Goal: Information Seeking & Learning: Learn about a topic

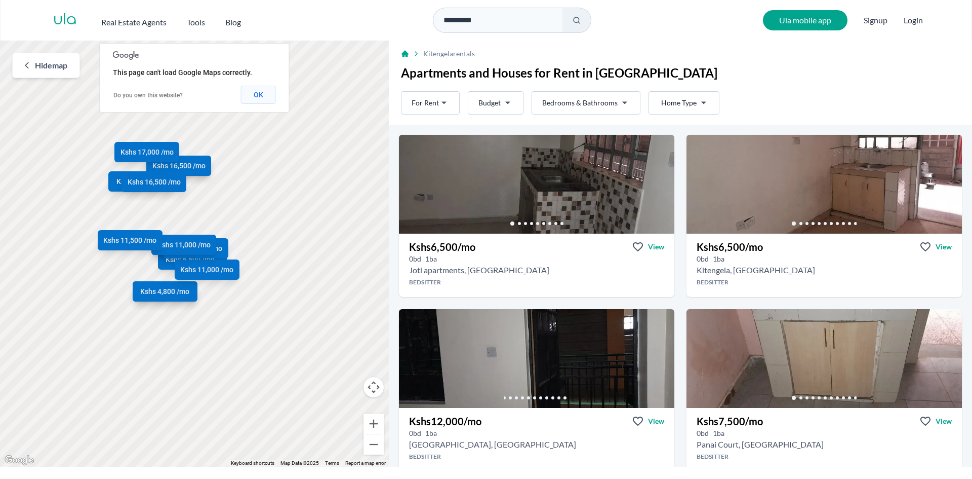
click at [268, 100] on button "OK" at bounding box center [258, 95] width 35 height 18
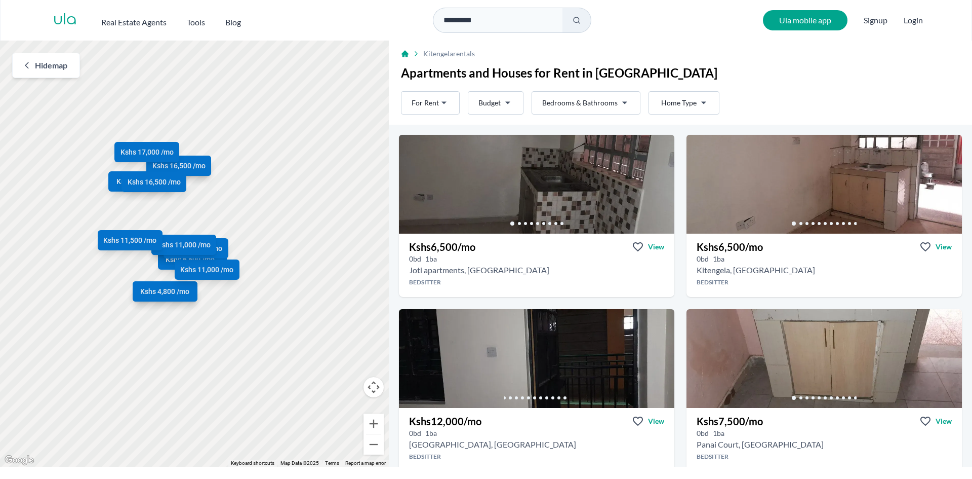
click at [622, 102] on html "Are you a real estate agent? Reach more buyers and renters. Sign up Ula Homes A…" at bounding box center [486, 233] width 972 height 466
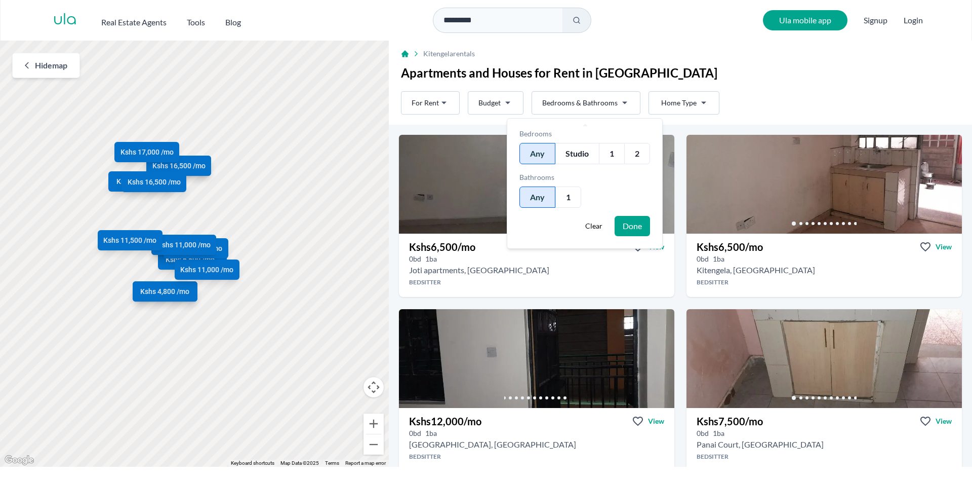
click at [637, 157] on div "2" at bounding box center [637, 153] width 26 height 21
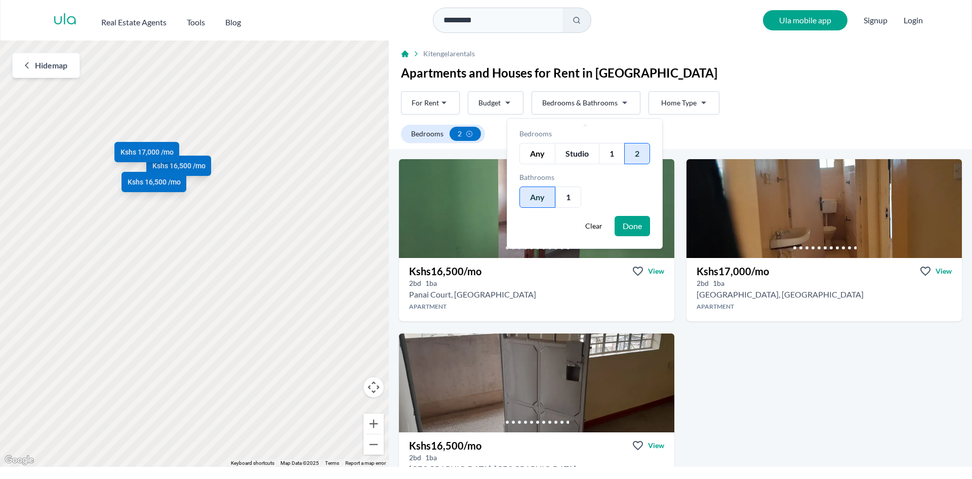
click at [631, 222] on button "Done" at bounding box center [632, 226] width 35 height 20
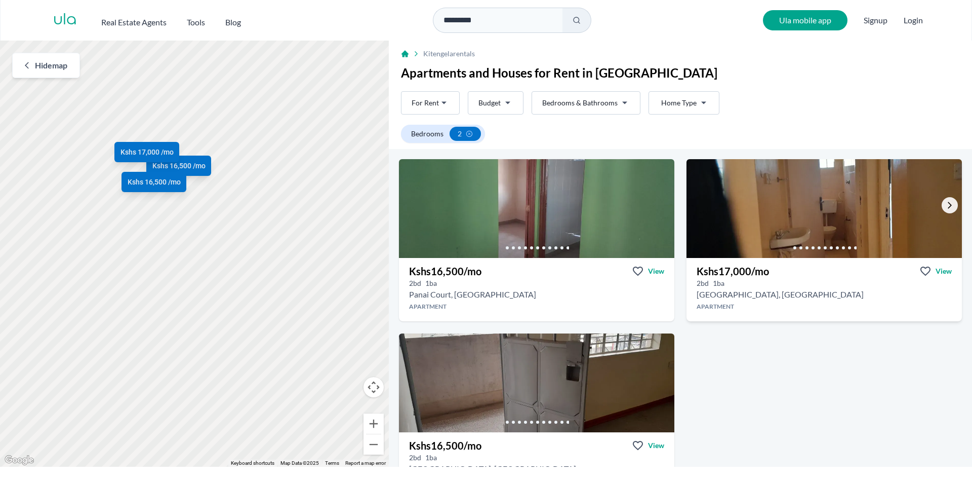
click at [946, 207] on icon "Go to the next property image" at bounding box center [950, 205] width 8 height 8
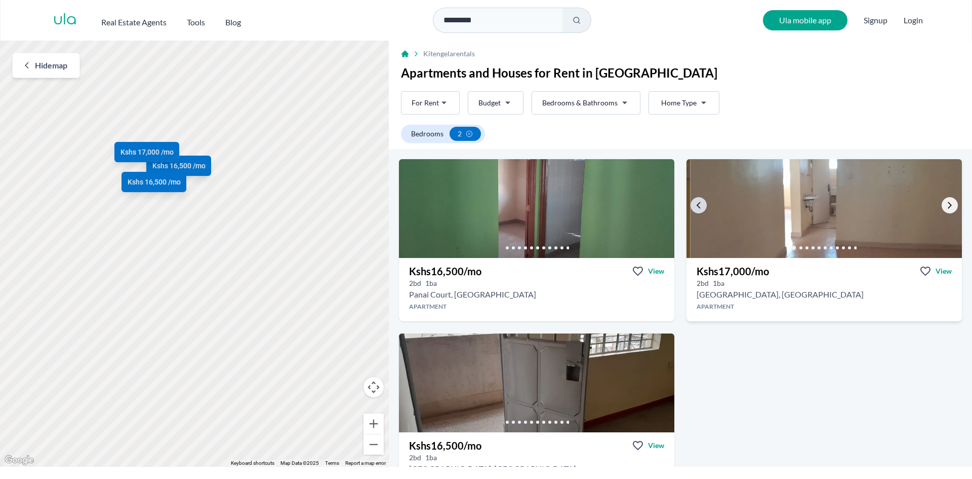
click at [946, 207] on icon "Go to the next property image" at bounding box center [950, 205] width 8 height 8
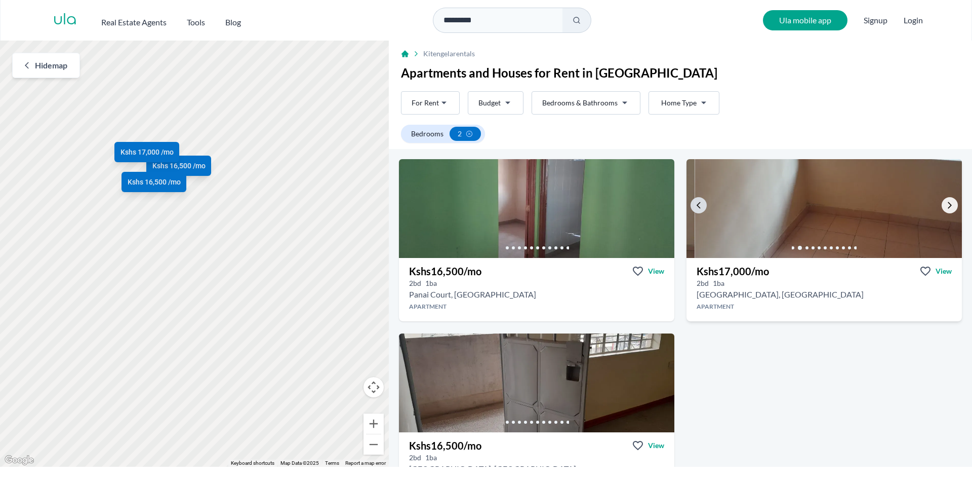
click at [946, 207] on icon "Go to the next property image" at bounding box center [950, 205] width 8 height 8
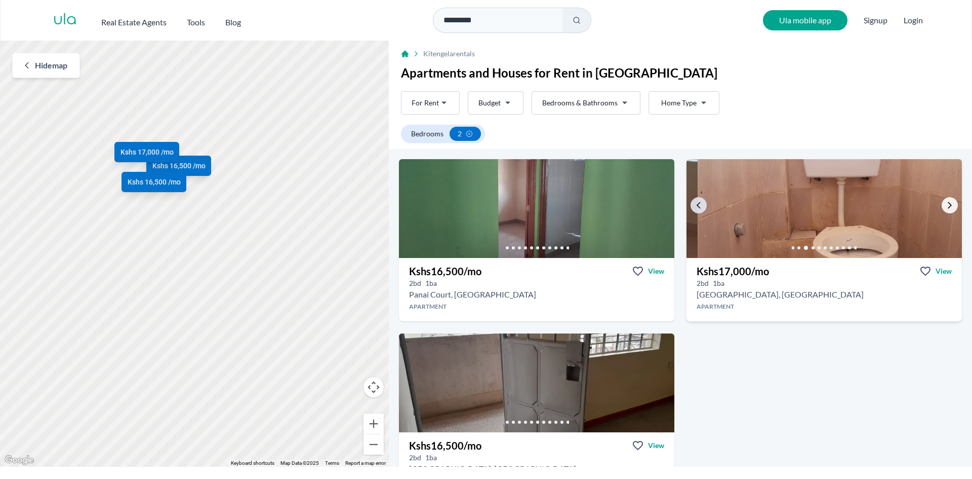
click at [946, 207] on icon "Go to the next property image" at bounding box center [950, 205] width 8 height 8
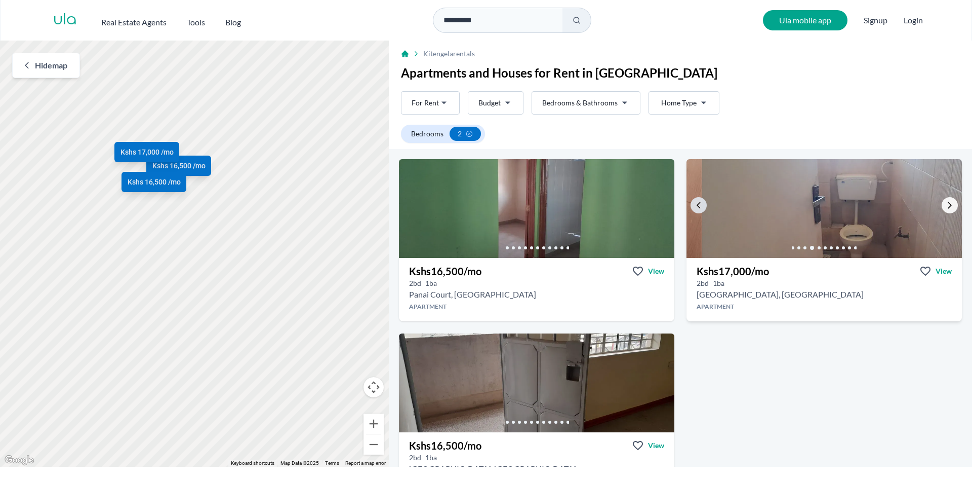
click at [946, 207] on icon "Go to the next property image" at bounding box center [950, 205] width 8 height 8
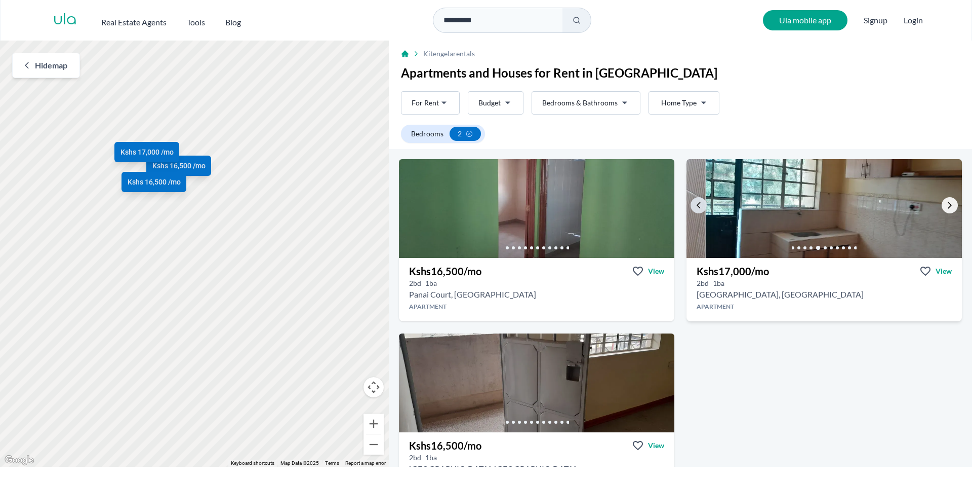
click at [946, 207] on icon "Go to the next property image" at bounding box center [950, 205] width 8 height 8
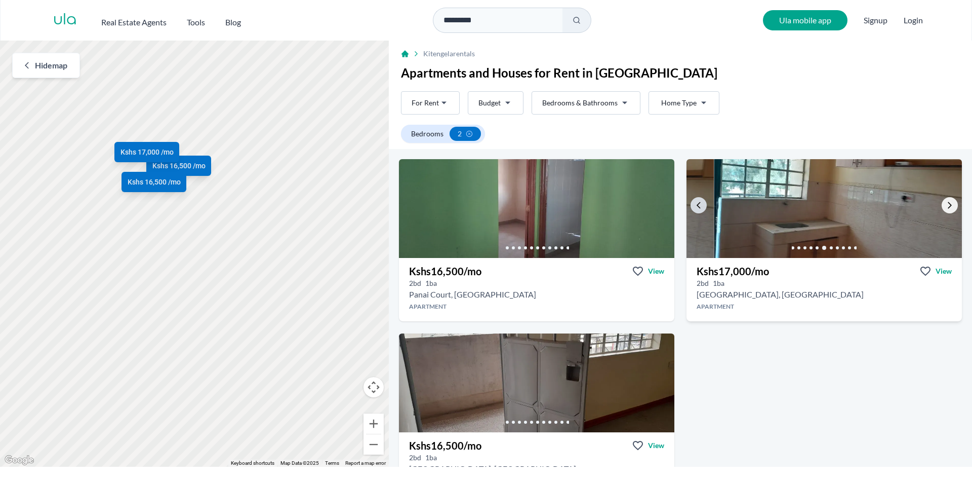
click at [946, 207] on icon "Go to the next property image" at bounding box center [950, 205] width 8 height 8
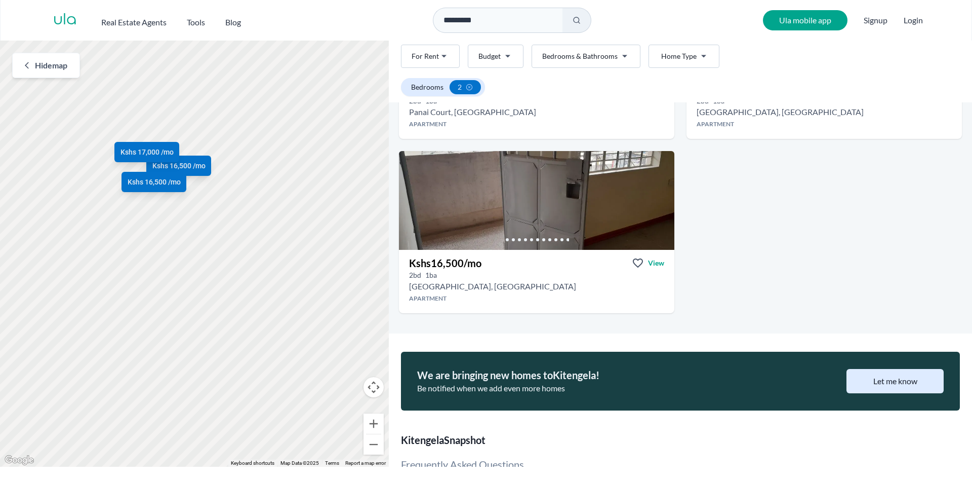
scroll to position [178, 0]
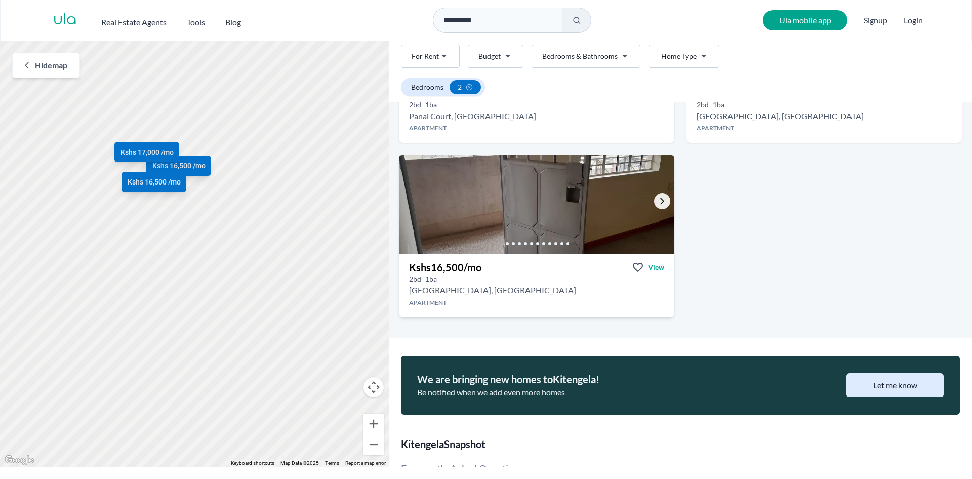
click at [661, 205] on icon "Go to the next property image" at bounding box center [662, 201] width 8 height 8
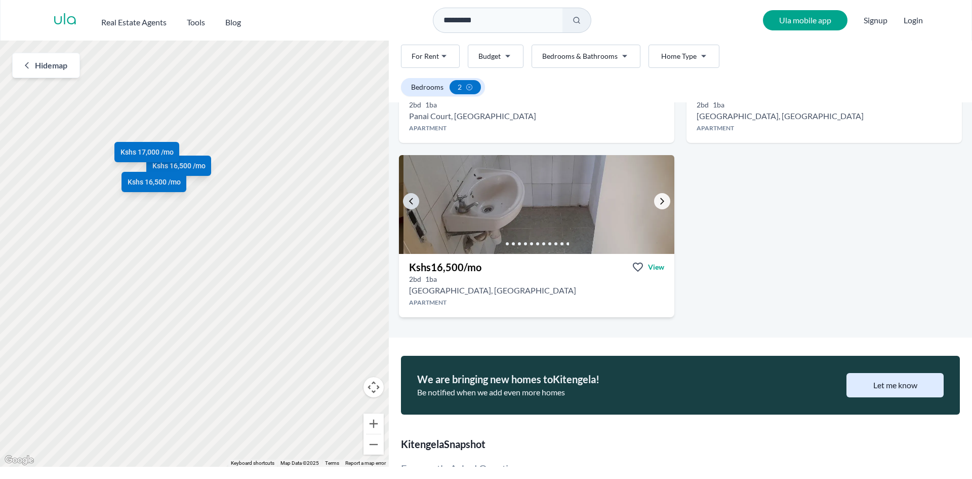
click at [661, 205] on icon "Go to the next property image" at bounding box center [662, 201] width 8 height 8
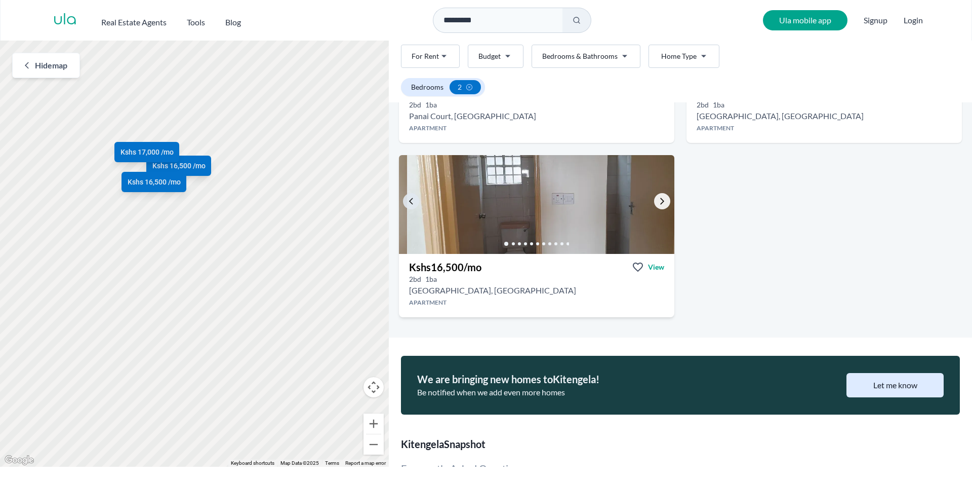
click at [661, 205] on icon "Go to the next property image" at bounding box center [662, 201] width 8 height 8
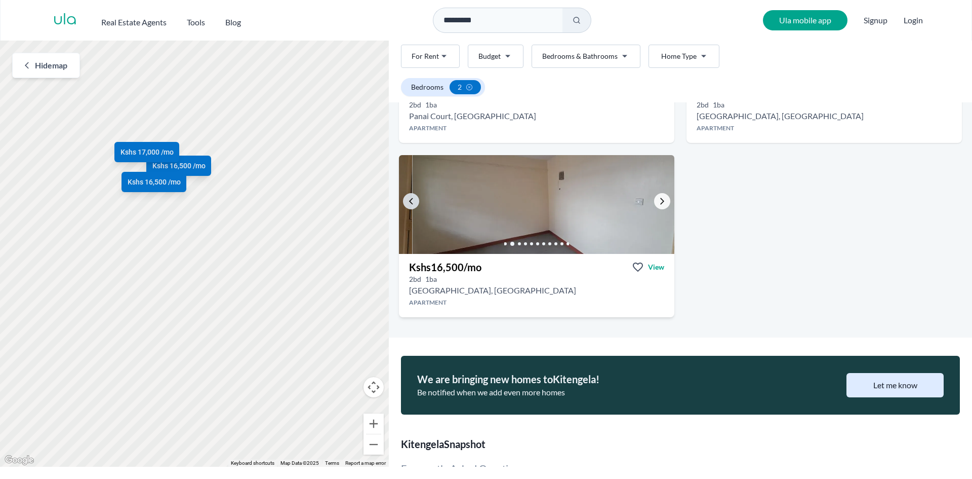
click at [661, 205] on icon "Go to the next property image" at bounding box center [662, 201] width 8 height 8
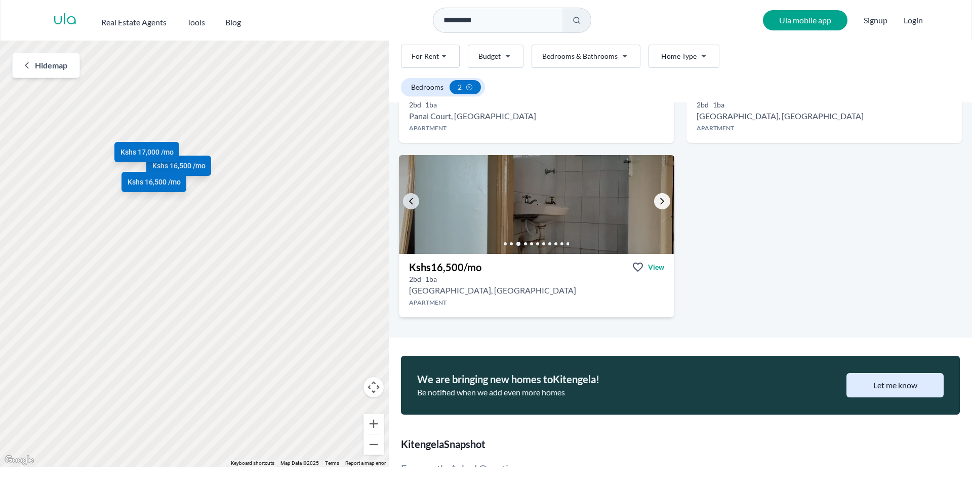
click at [661, 205] on icon "Go to the next property image" at bounding box center [662, 201] width 8 height 8
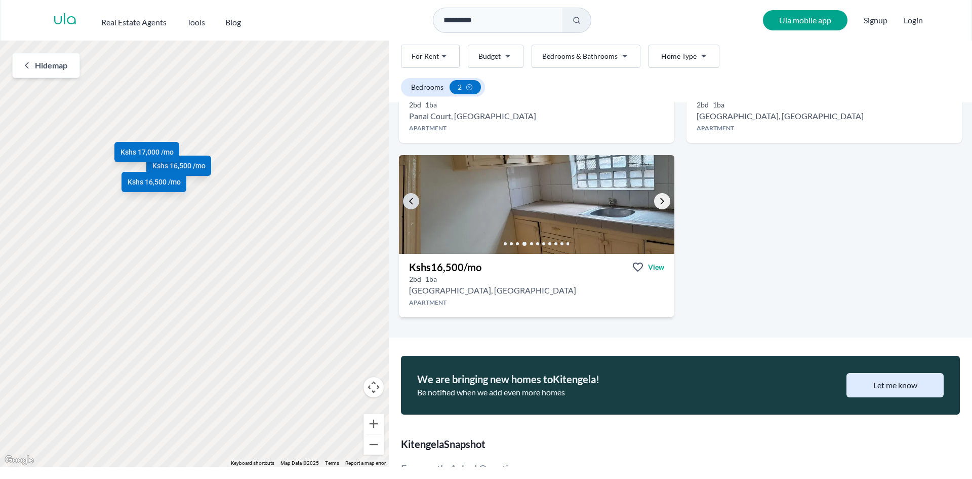
click at [661, 205] on icon "Go to the next property image" at bounding box center [662, 201] width 8 height 8
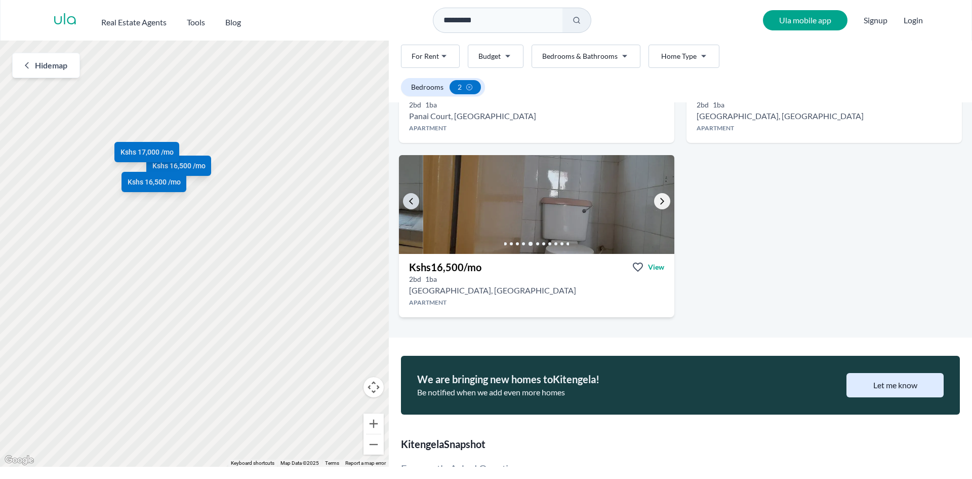
click at [661, 205] on icon "Go to the next property image" at bounding box center [662, 201] width 8 height 8
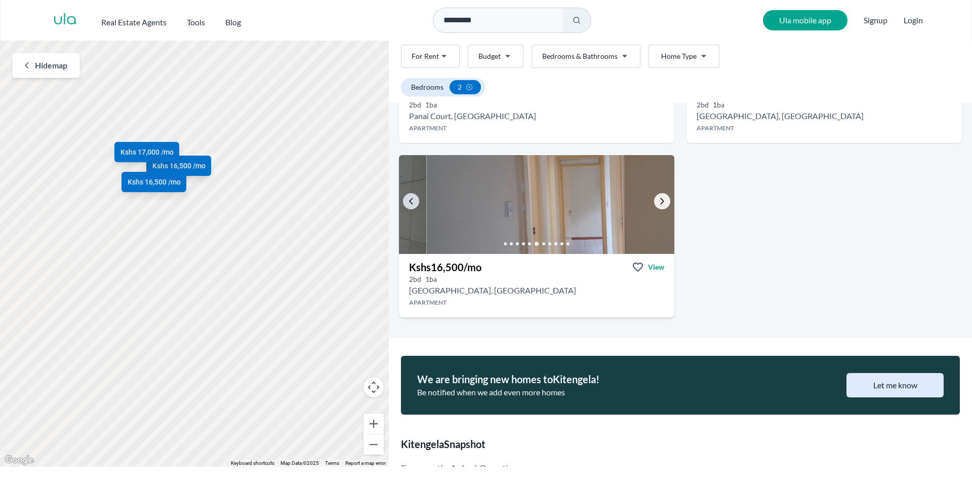
click at [661, 205] on icon "Go to the next property image" at bounding box center [662, 201] width 8 height 8
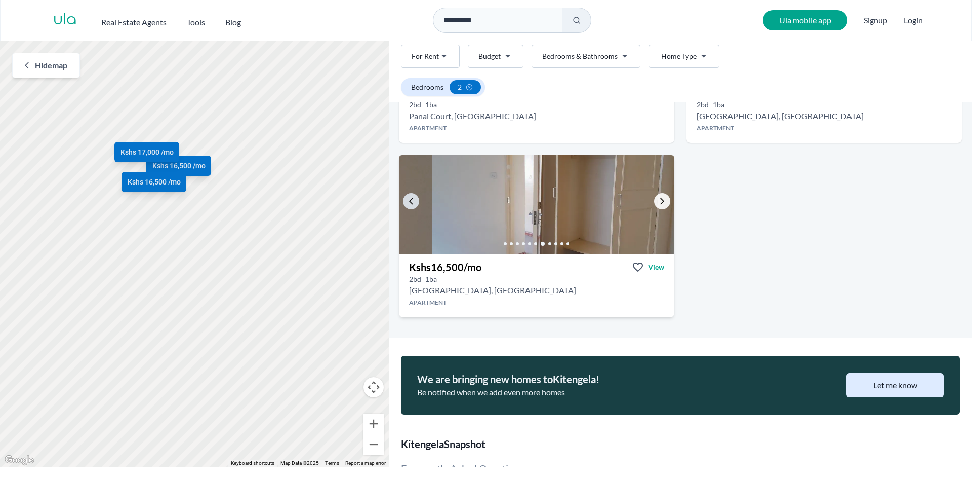
click at [661, 205] on icon "Go to the next property image" at bounding box center [662, 201] width 8 height 8
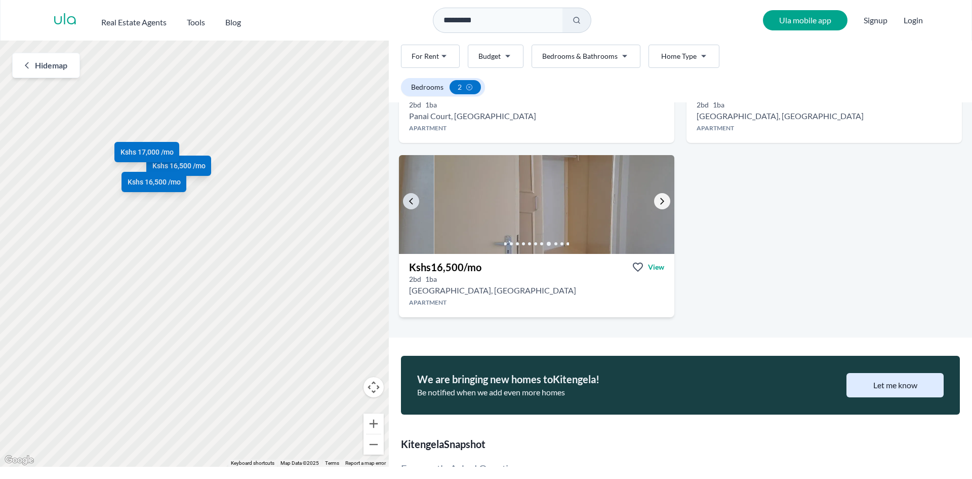
click at [661, 205] on icon "Go to the next property image" at bounding box center [662, 201] width 8 height 8
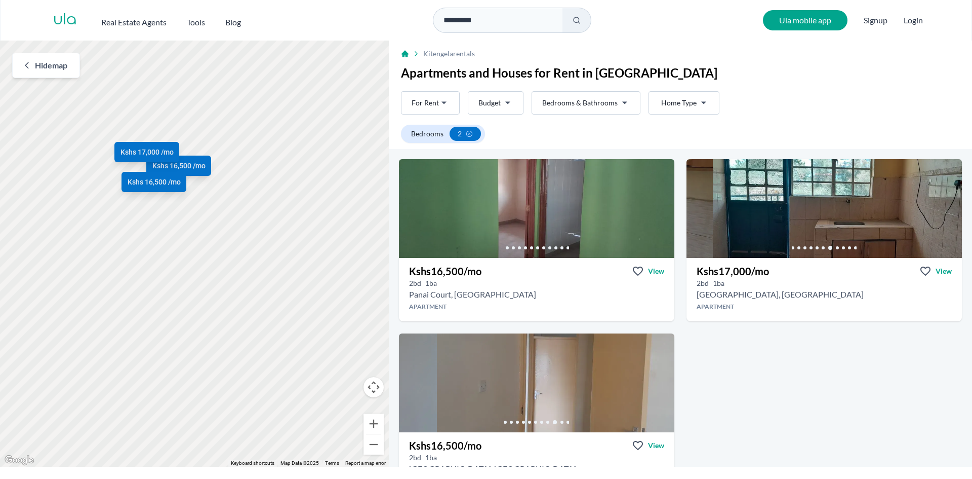
scroll to position [30, 0]
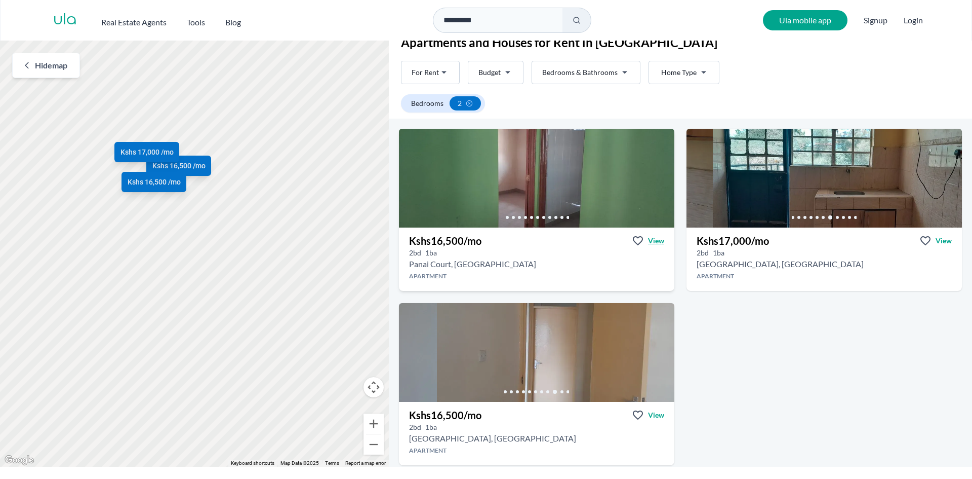
click at [649, 242] on span "View" at bounding box center [656, 241] width 16 height 10
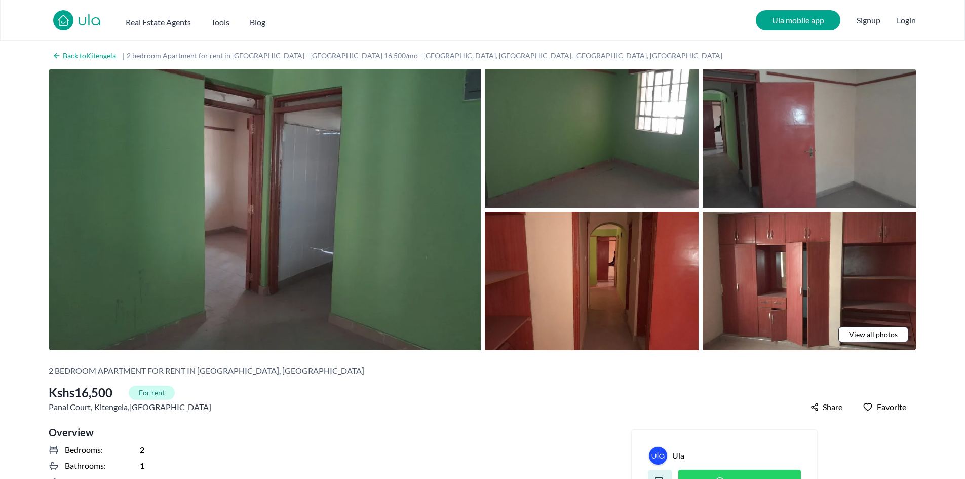
click at [321, 202] on img at bounding box center [265, 209] width 432 height 281
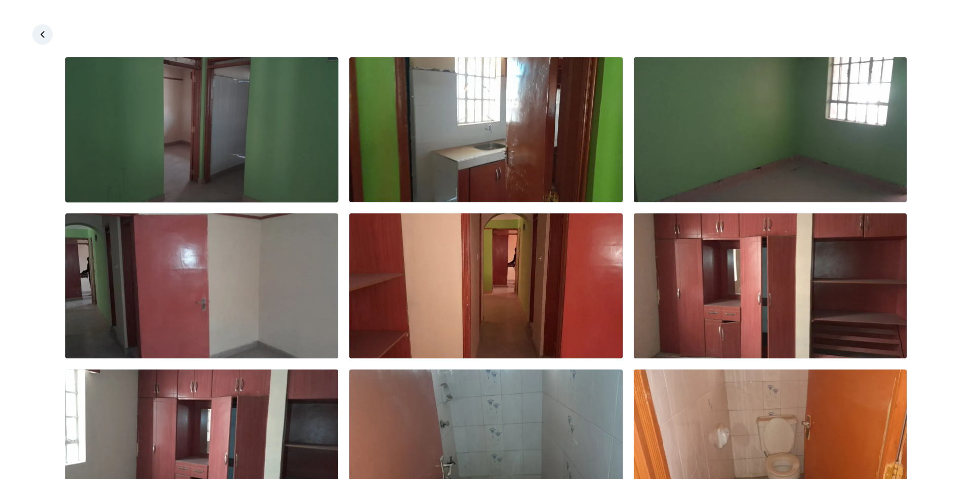
click at [226, 151] on img at bounding box center [201, 129] width 273 height 145
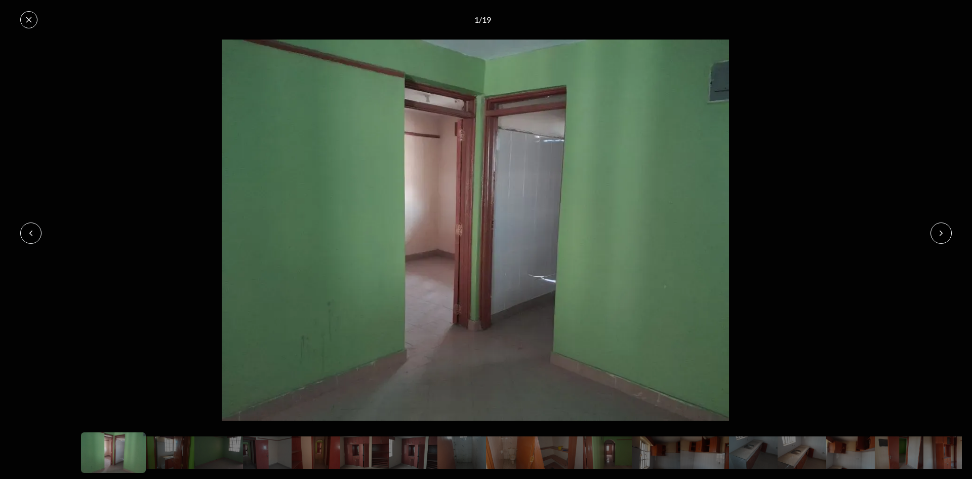
click at [943, 231] on icon at bounding box center [941, 233] width 8 height 8
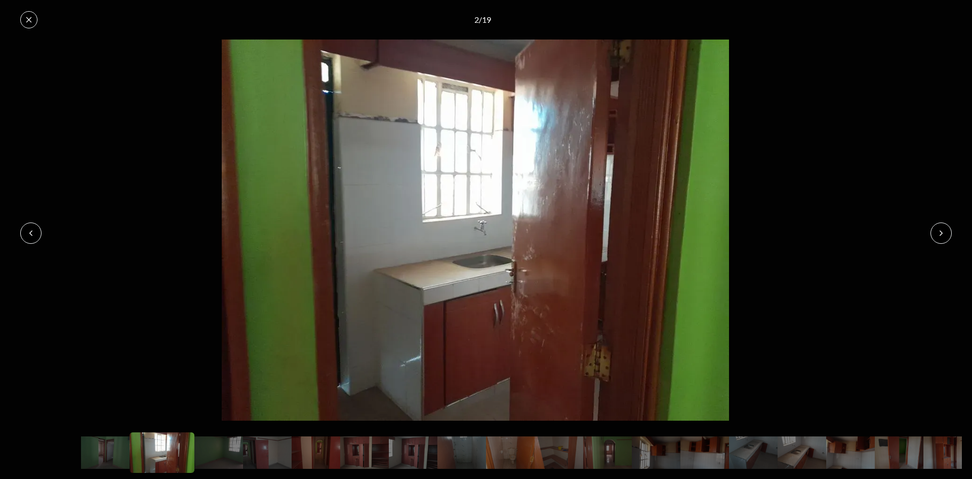
click at [943, 231] on icon at bounding box center [941, 233] width 8 height 8
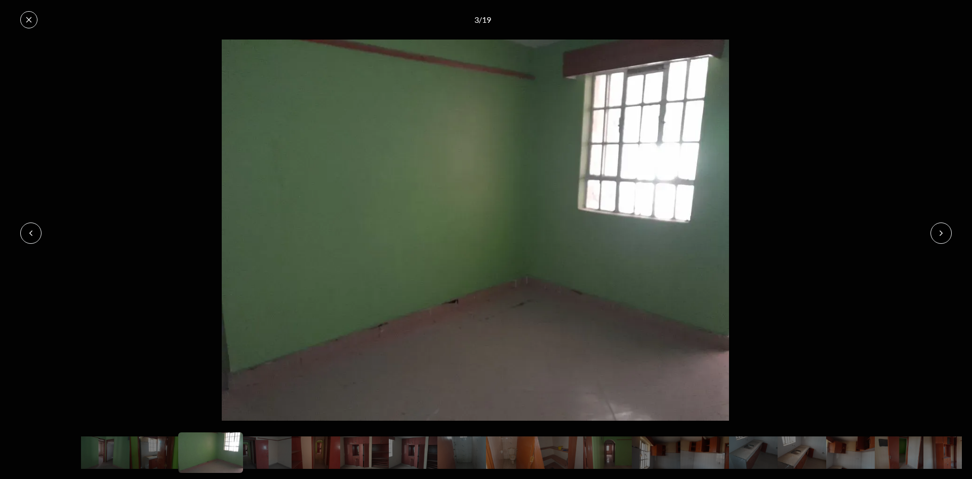
click at [943, 231] on icon at bounding box center [941, 233] width 8 height 8
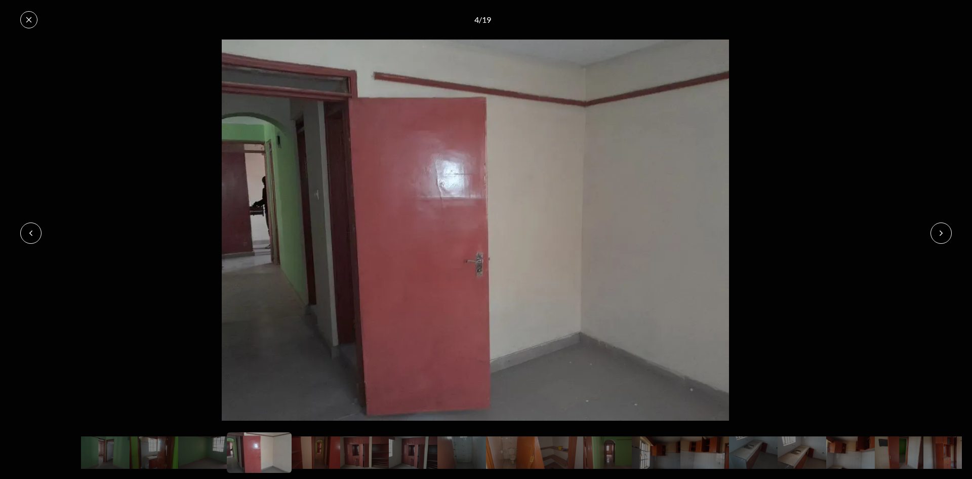
click at [943, 231] on icon at bounding box center [941, 233] width 8 height 8
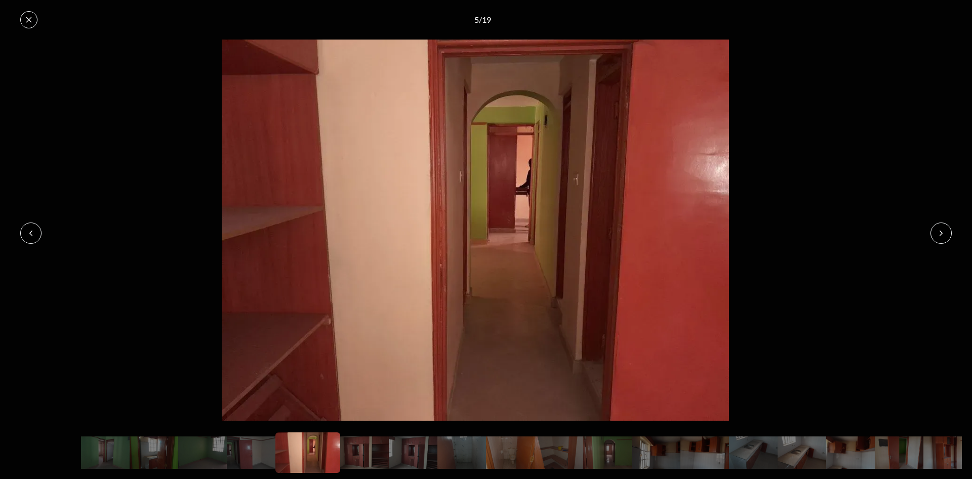
click at [943, 231] on icon at bounding box center [941, 233] width 8 height 8
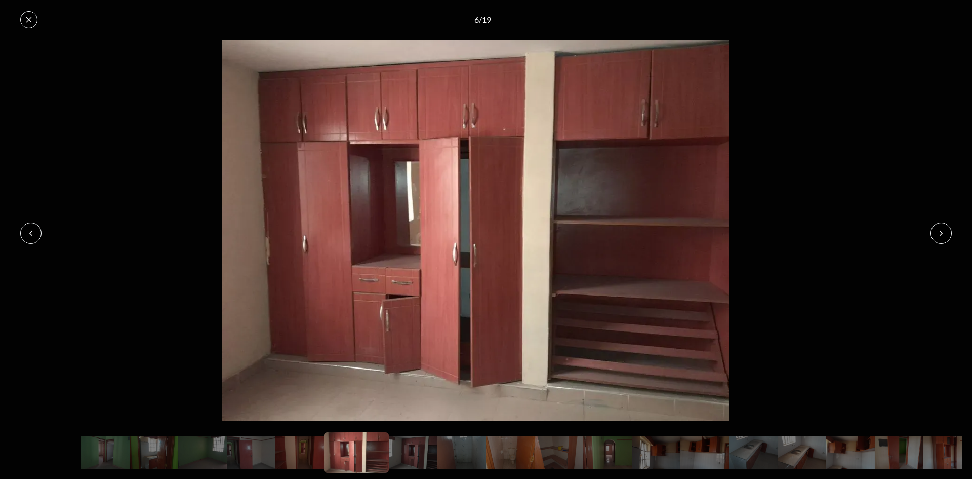
click at [943, 231] on icon at bounding box center [941, 233] width 8 height 8
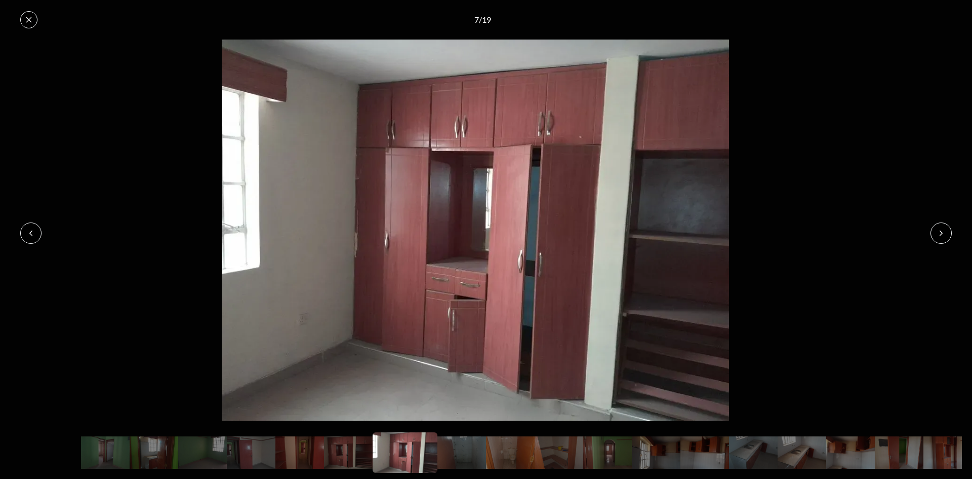
click at [943, 231] on icon at bounding box center [941, 233] width 8 height 8
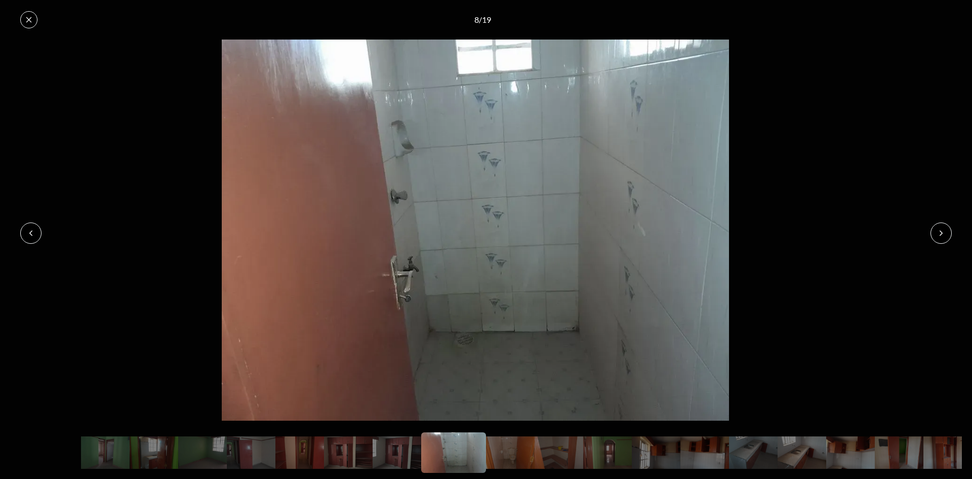
click at [943, 231] on icon at bounding box center [941, 233] width 8 height 8
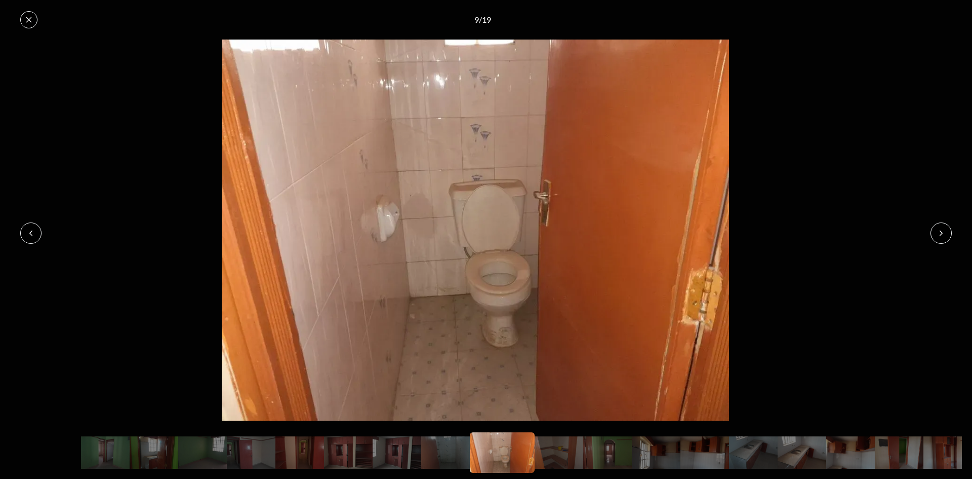
click at [943, 231] on icon at bounding box center [941, 233] width 8 height 8
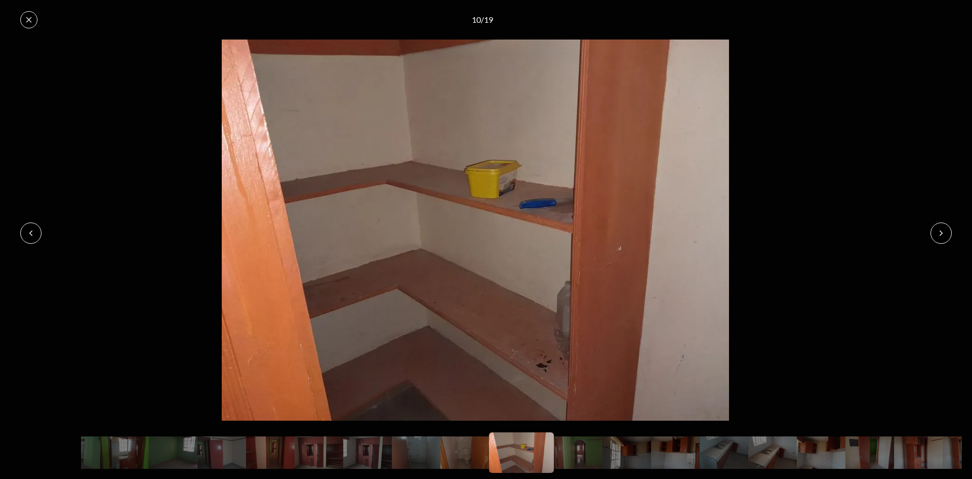
click at [943, 231] on icon at bounding box center [941, 233] width 8 height 8
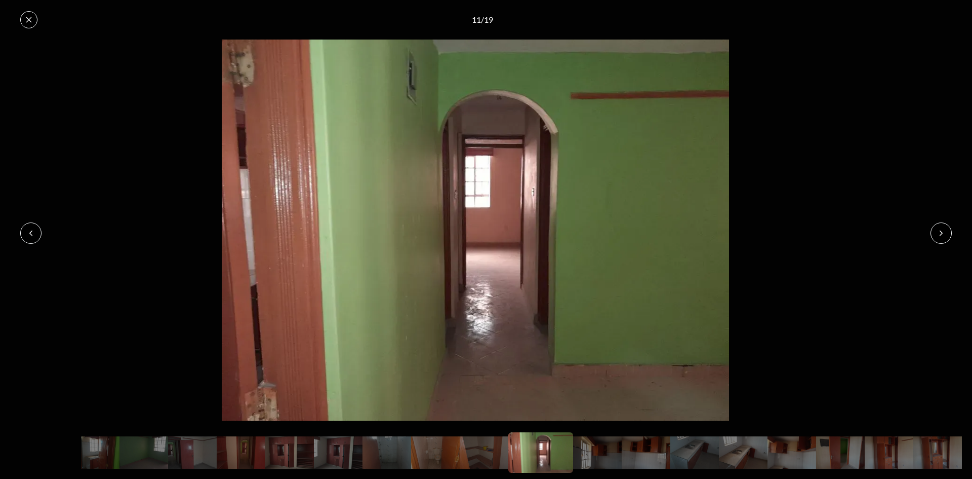
click at [943, 231] on icon at bounding box center [941, 233] width 8 height 8
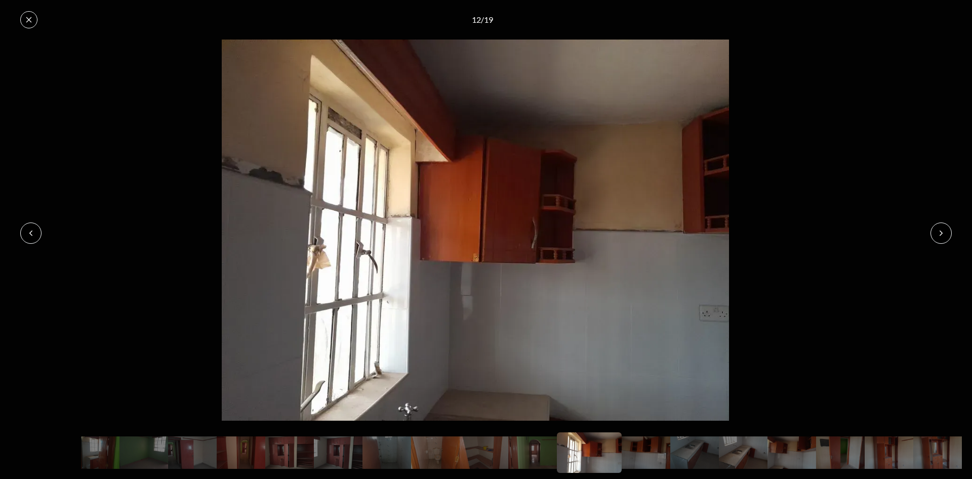
click at [943, 231] on icon at bounding box center [941, 233] width 8 height 8
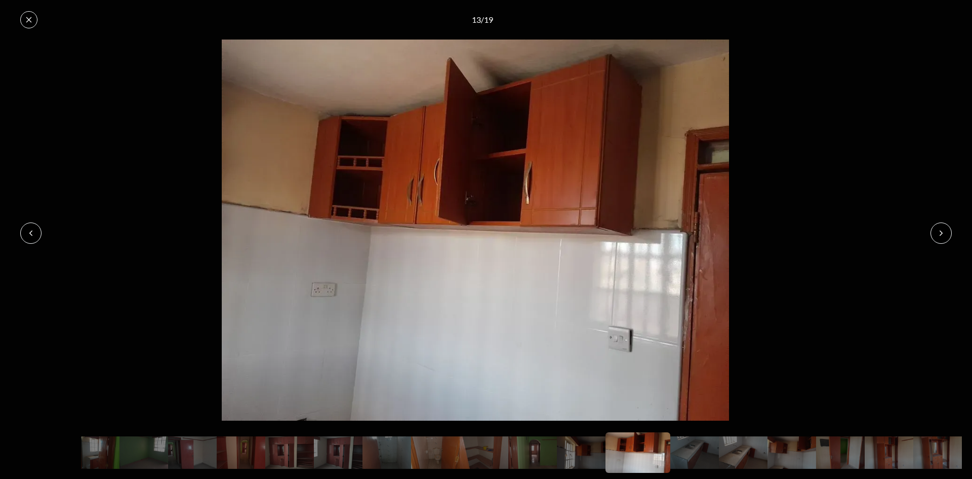
click at [943, 231] on icon at bounding box center [941, 233] width 8 height 8
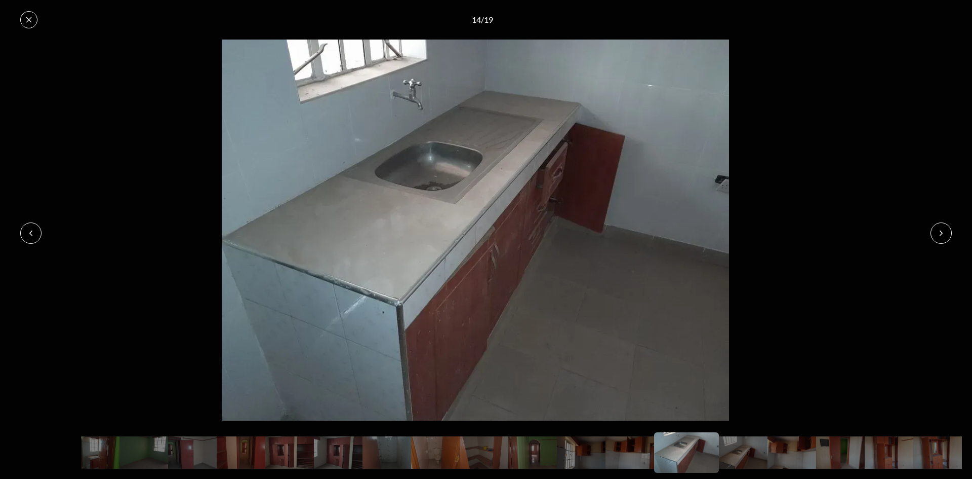
click at [943, 231] on icon at bounding box center [941, 233] width 8 height 8
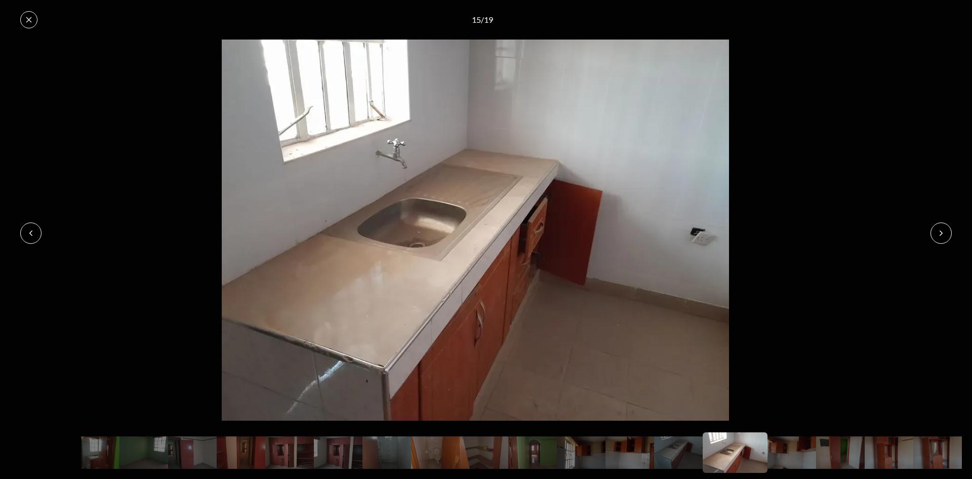
click at [943, 231] on icon at bounding box center [941, 233] width 8 height 8
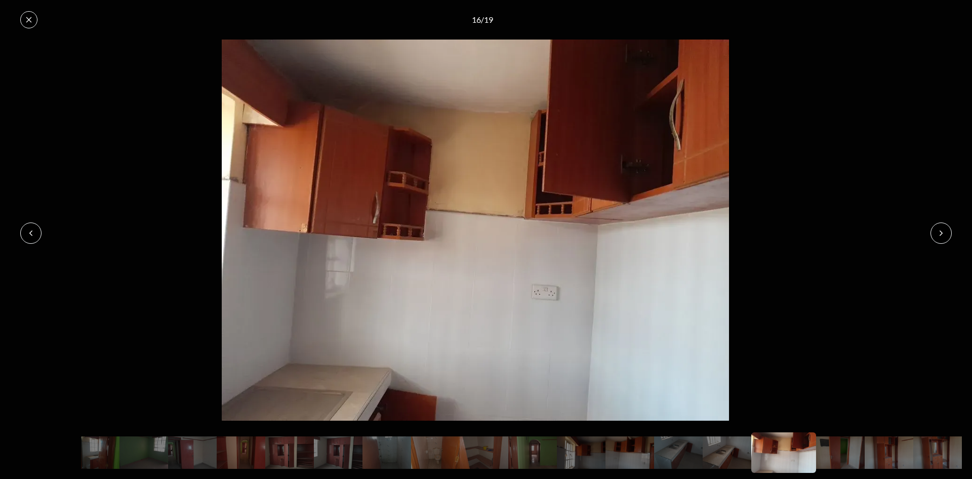
click at [943, 231] on icon at bounding box center [941, 233] width 8 height 8
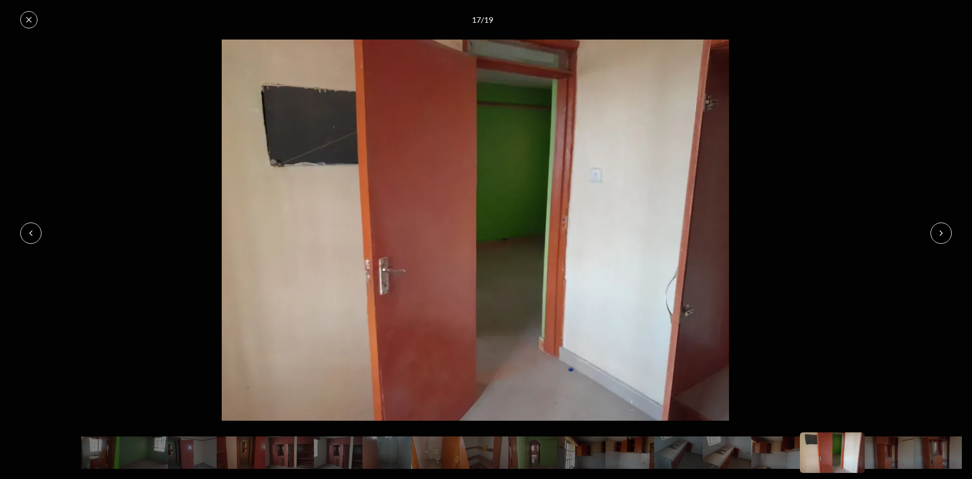
click at [943, 231] on icon at bounding box center [941, 233] width 8 height 8
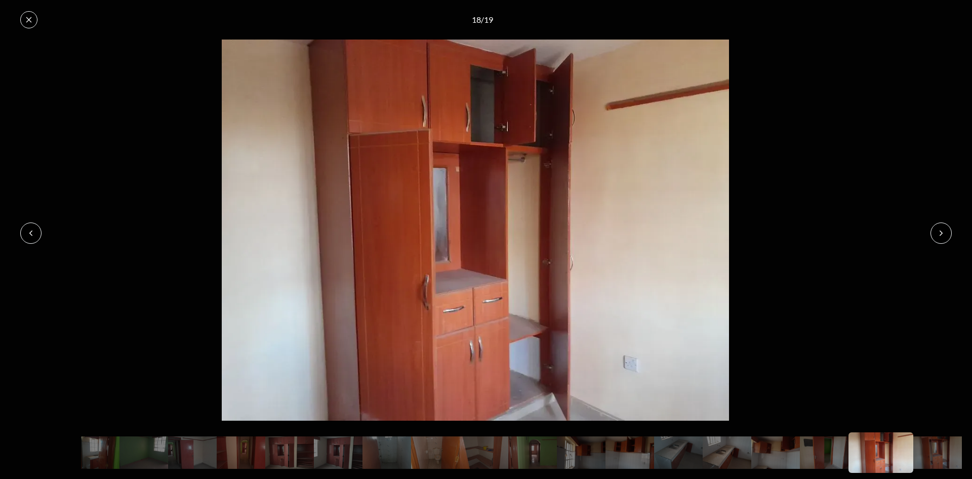
click at [943, 231] on icon at bounding box center [941, 233] width 8 height 8
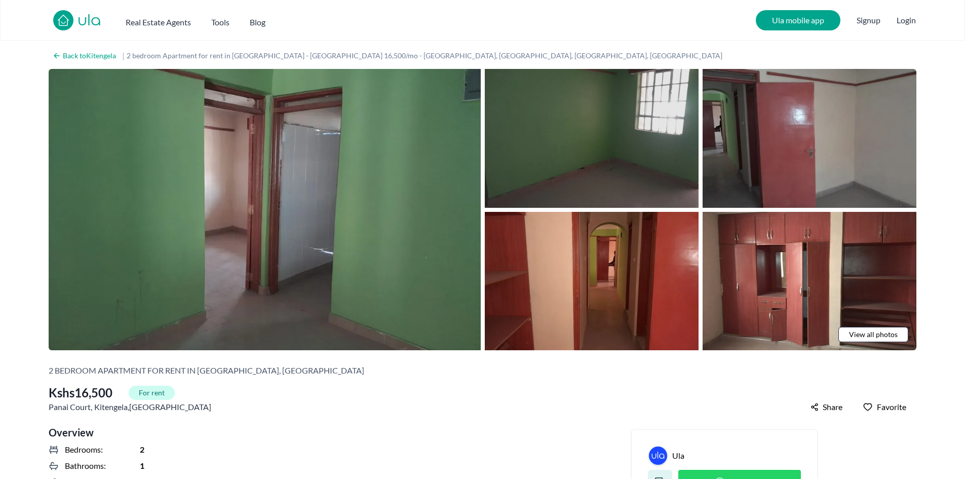
click at [623, 161] on img at bounding box center [592, 138] width 214 height 139
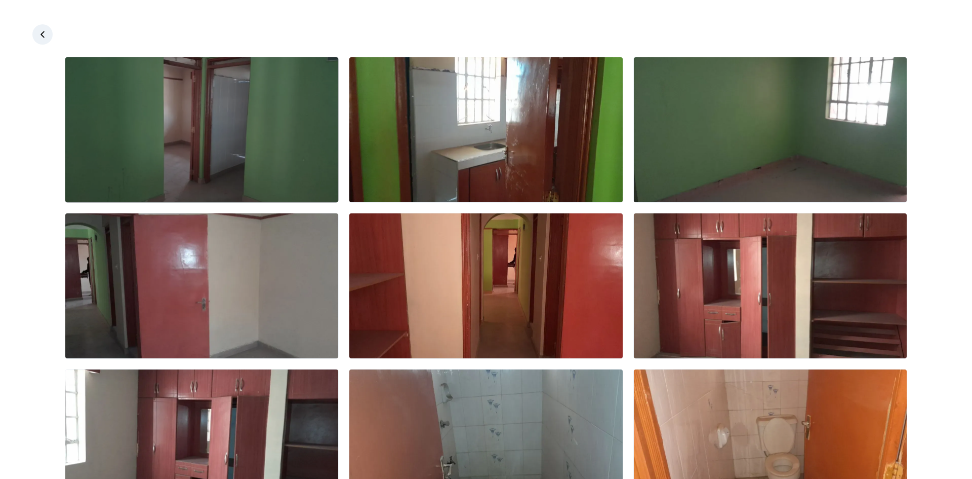
click at [239, 165] on img at bounding box center [201, 129] width 273 height 145
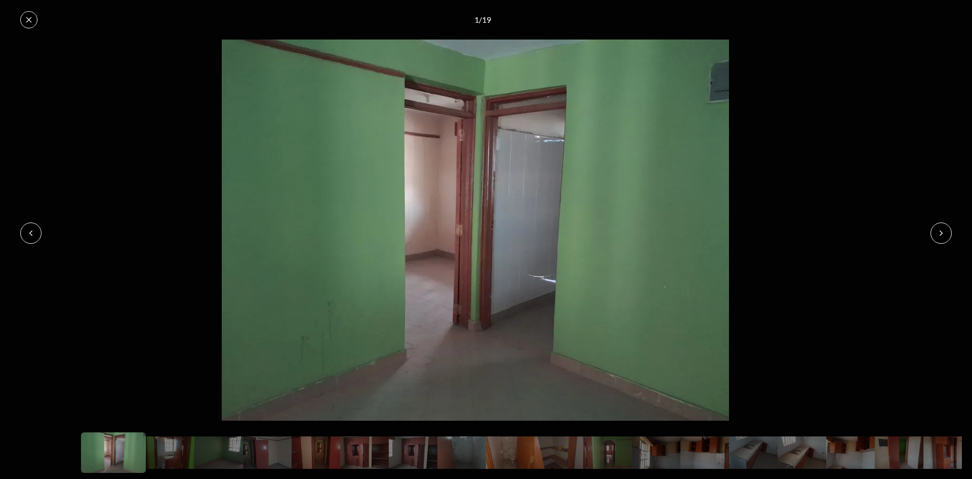
click at [950, 232] on button at bounding box center [941, 232] width 21 height 21
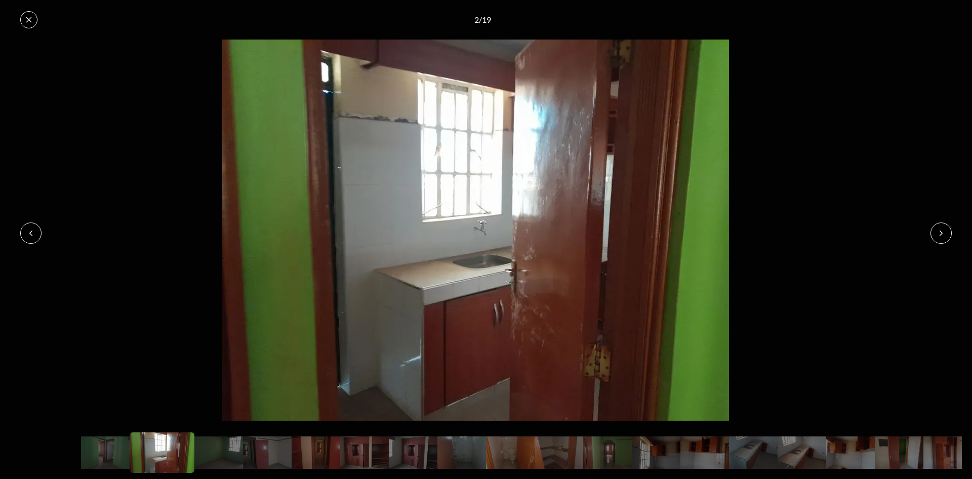
click at [950, 232] on button at bounding box center [941, 232] width 21 height 21
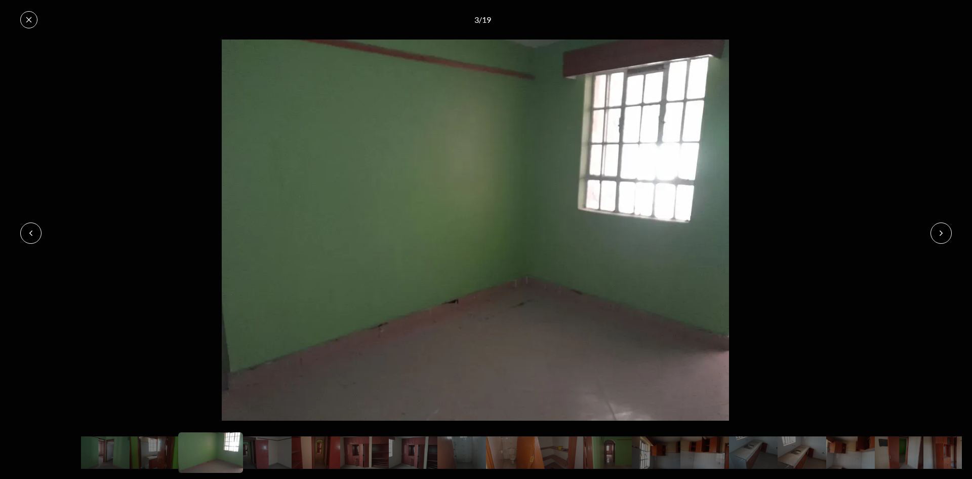
click at [950, 232] on button at bounding box center [941, 232] width 21 height 21
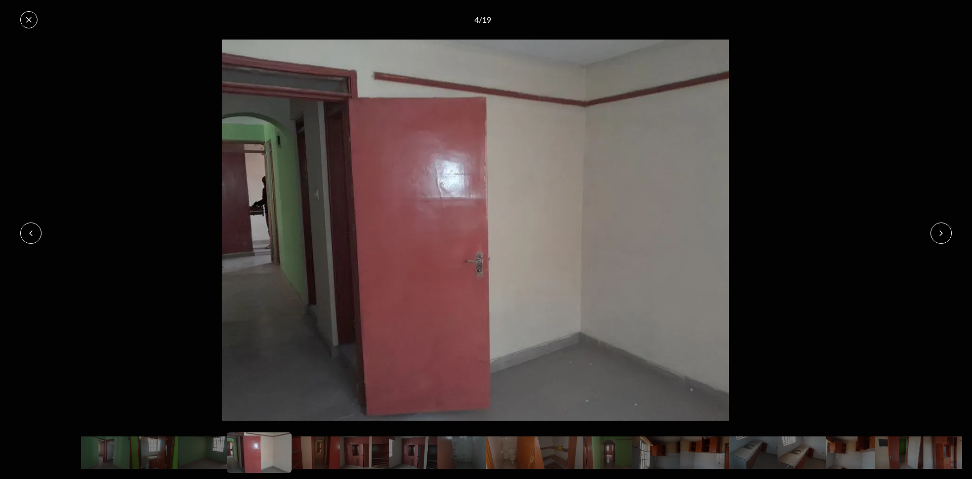
click at [950, 232] on button at bounding box center [941, 232] width 21 height 21
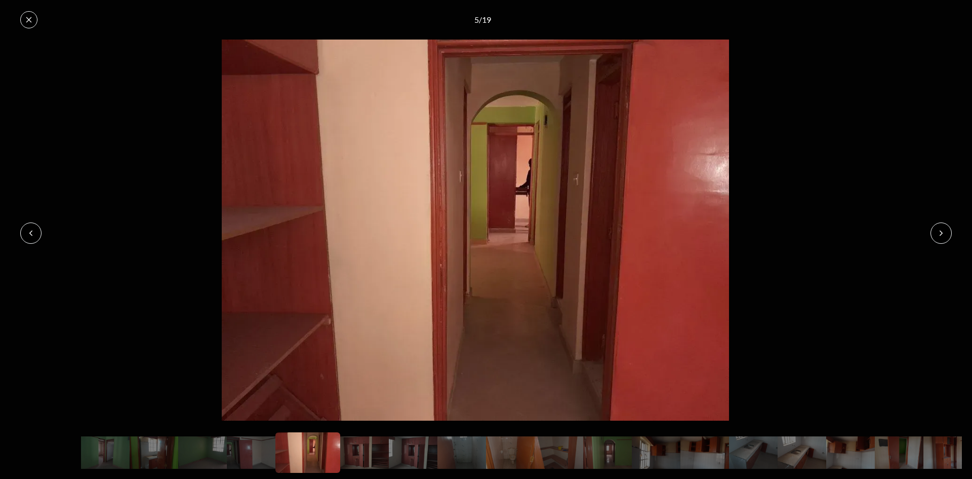
click at [950, 232] on button at bounding box center [941, 232] width 21 height 21
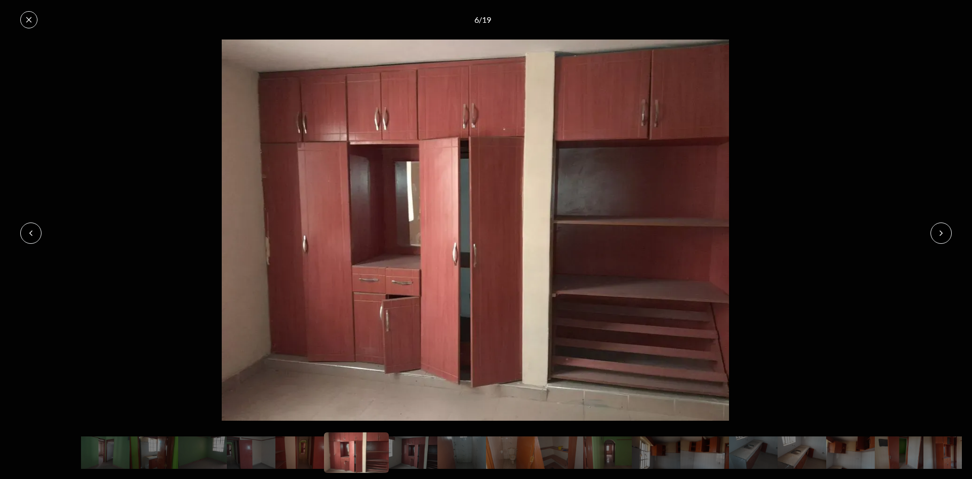
click at [950, 232] on button at bounding box center [941, 232] width 21 height 21
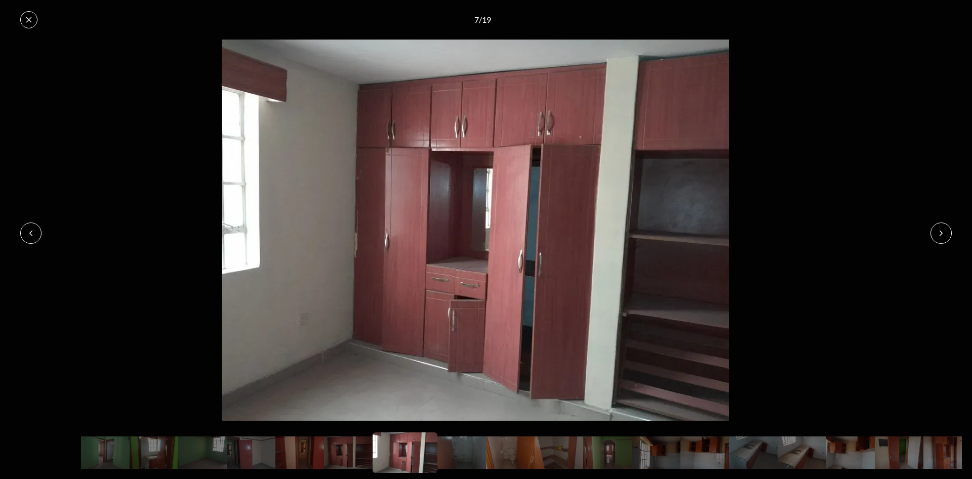
click at [950, 232] on button at bounding box center [941, 232] width 21 height 21
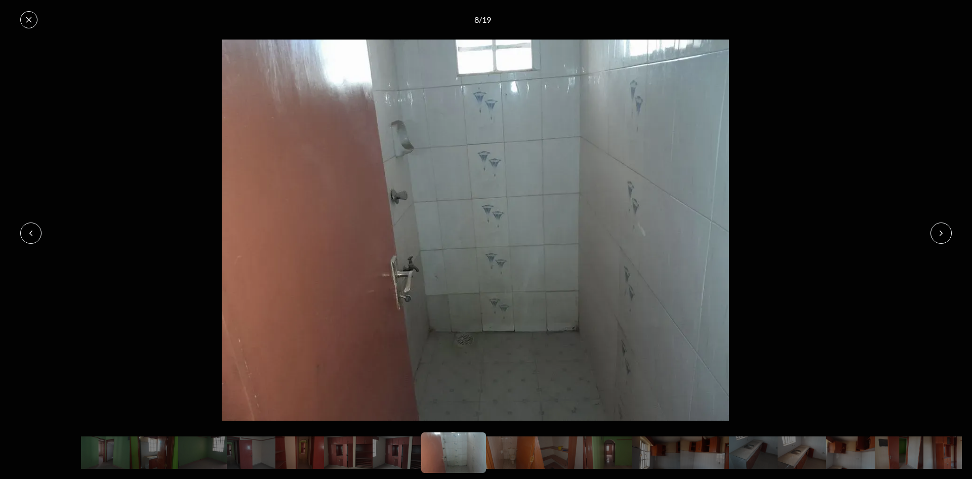
click at [950, 232] on button at bounding box center [941, 232] width 21 height 21
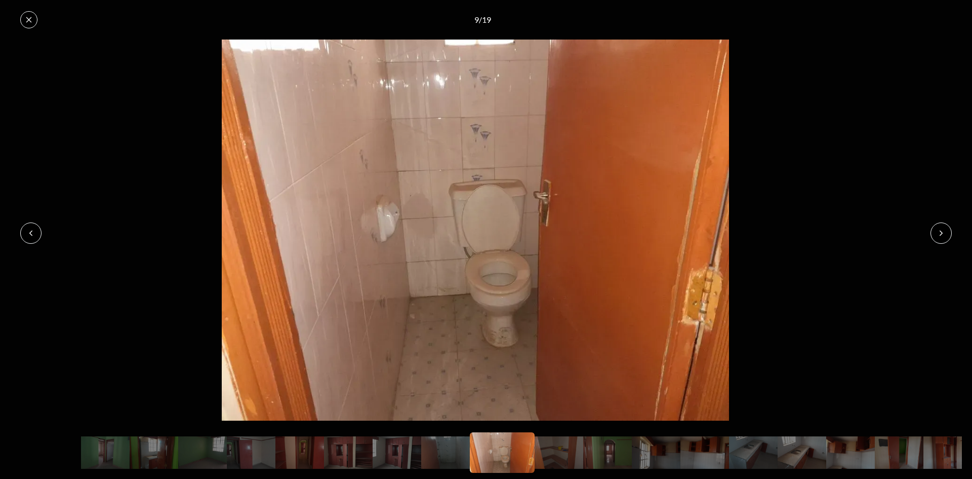
click at [950, 232] on button at bounding box center [941, 232] width 21 height 21
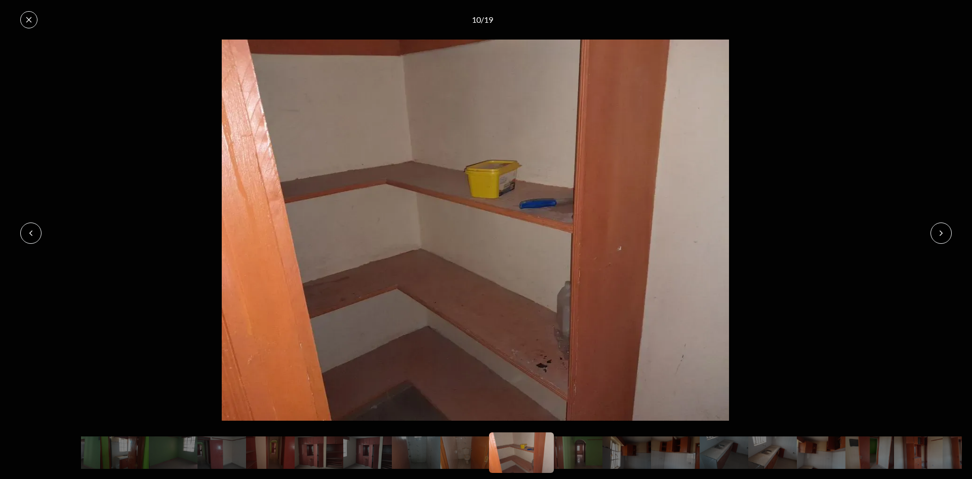
click at [950, 232] on button at bounding box center [941, 232] width 21 height 21
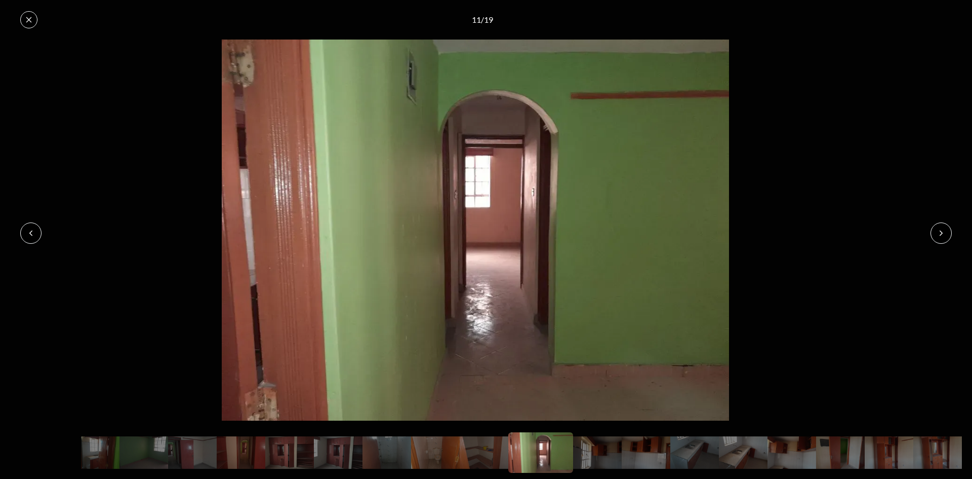
click at [950, 232] on button at bounding box center [941, 232] width 21 height 21
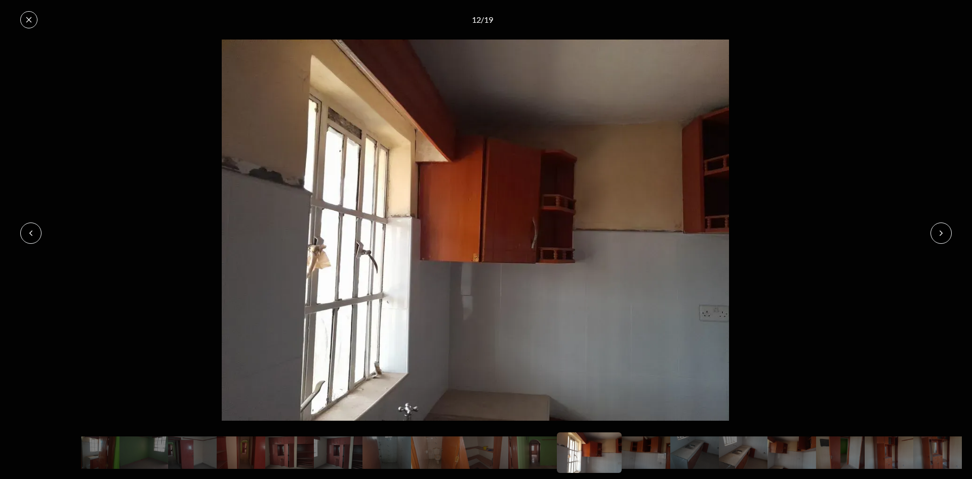
click at [950, 232] on button at bounding box center [941, 232] width 21 height 21
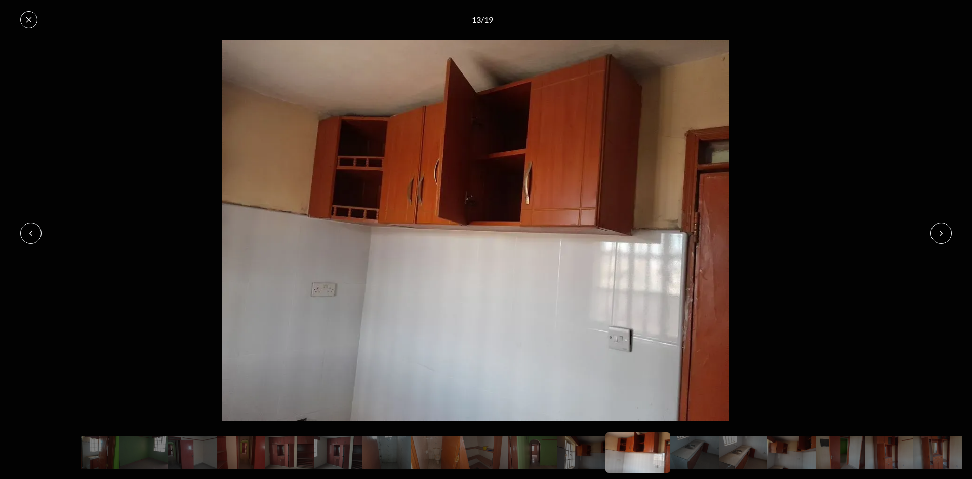
click at [950, 232] on button at bounding box center [941, 232] width 21 height 21
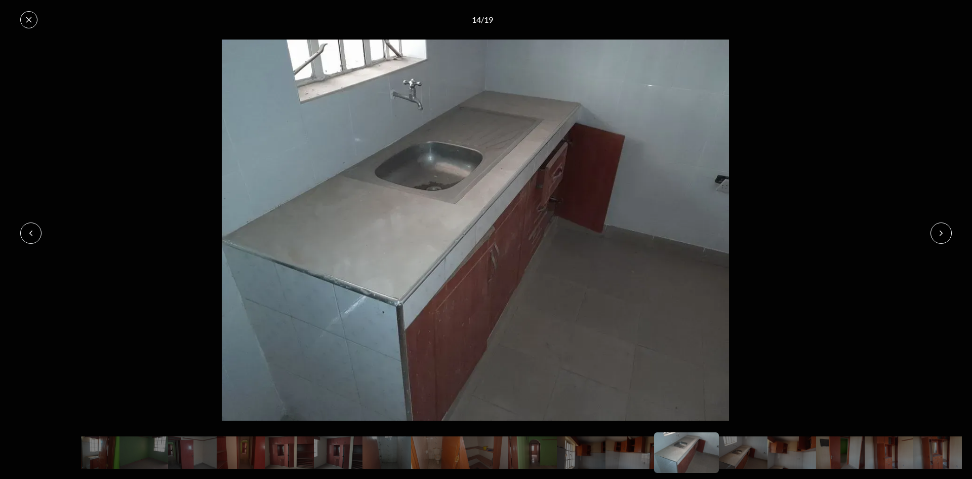
click at [950, 232] on button at bounding box center [941, 232] width 21 height 21
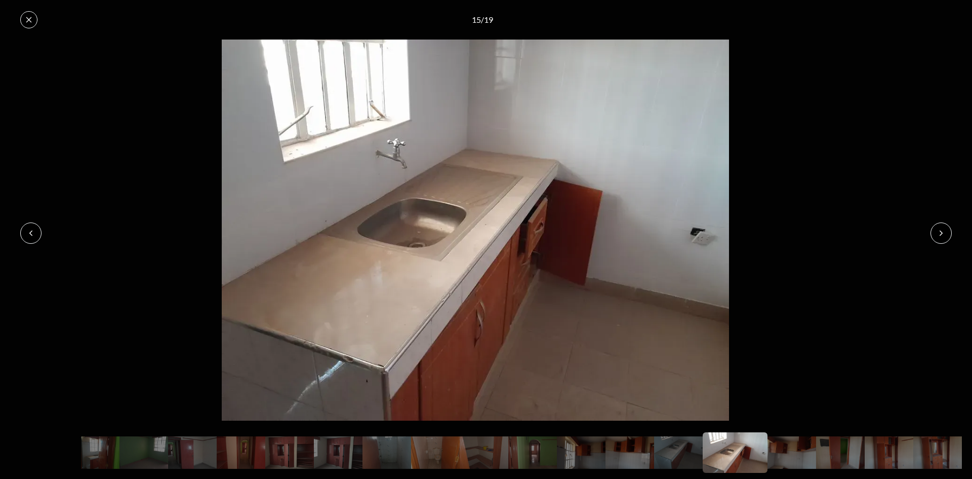
click at [950, 232] on button at bounding box center [941, 232] width 21 height 21
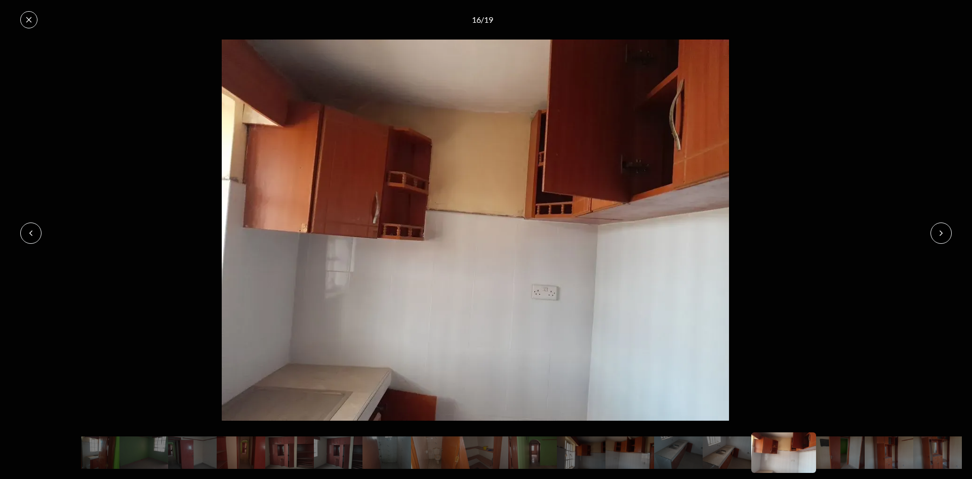
click at [950, 232] on button at bounding box center [941, 232] width 21 height 21
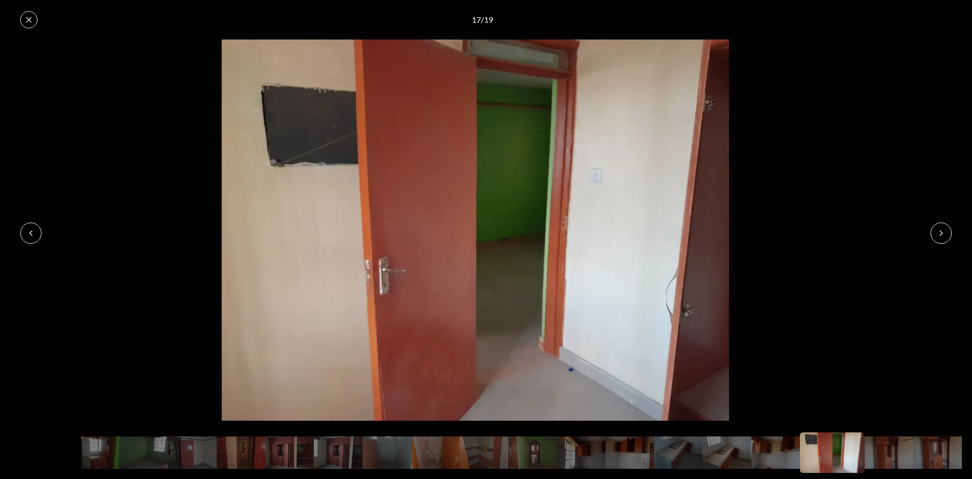
click at [950, 232] on button at bounding box center [941, 232] width 21 height 21
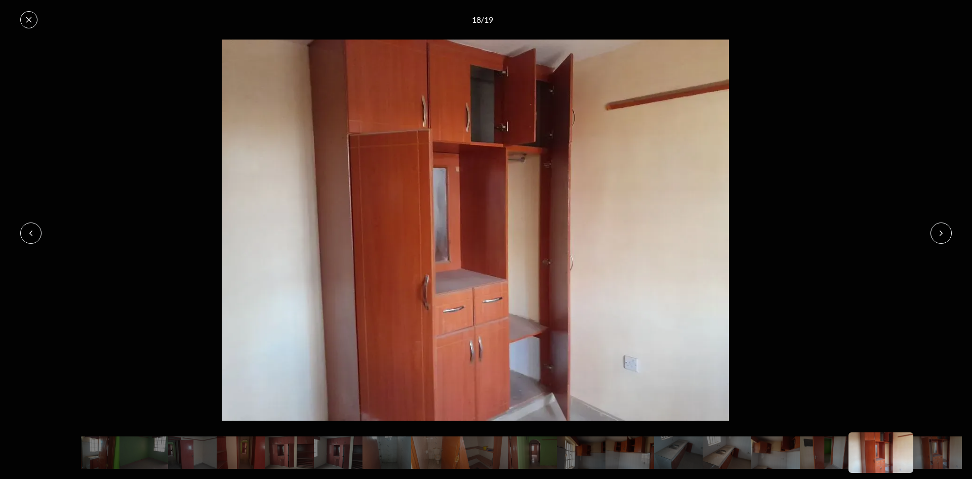
click at [950, 232] on button at bounding box center [941, 232] width 21 height 21
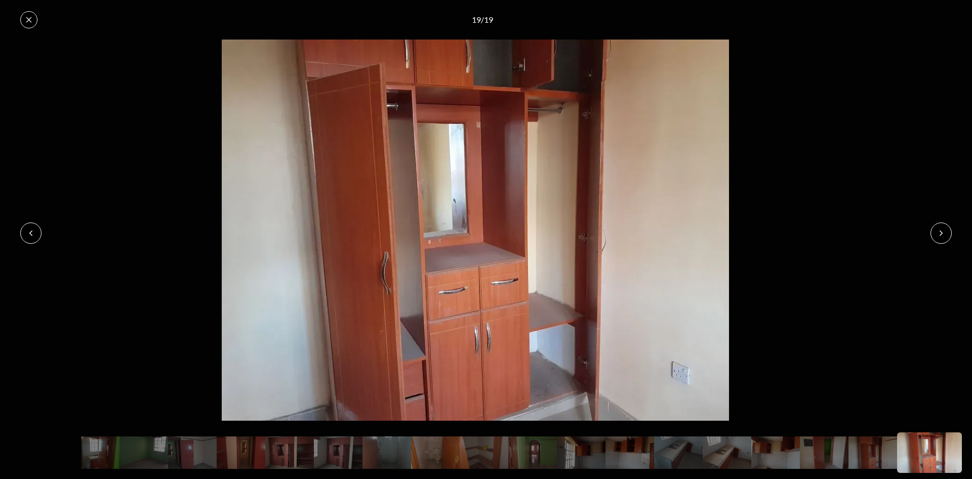
click at [950, 232] on button at bounding box center [941, 232] width 21 height 21
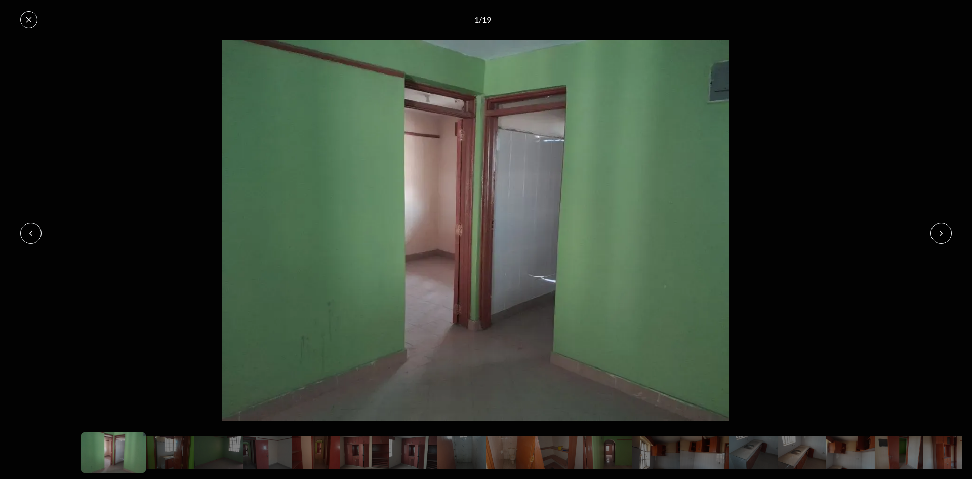
click at [950, 232] on button at bounding box center [941, 232] width 21 height 21
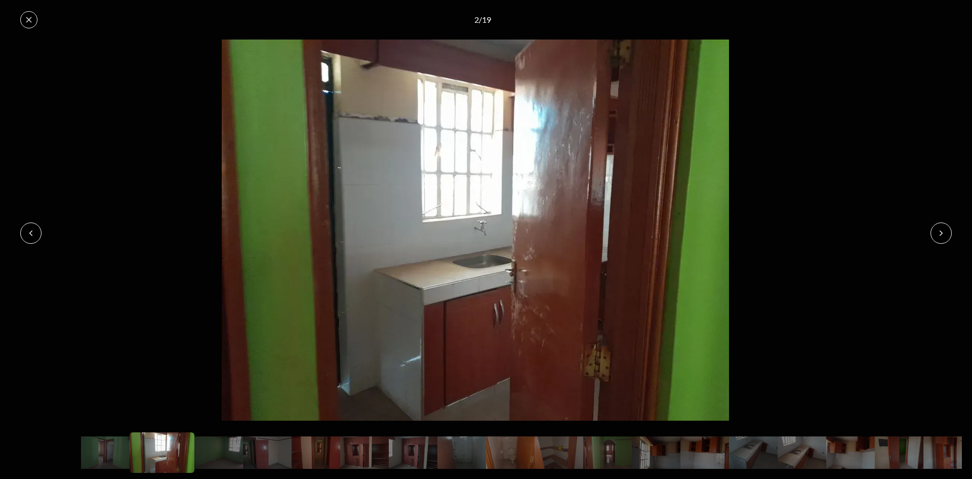
click at [950, 232] on button at bounding box center [941, 232] width 21 height 21
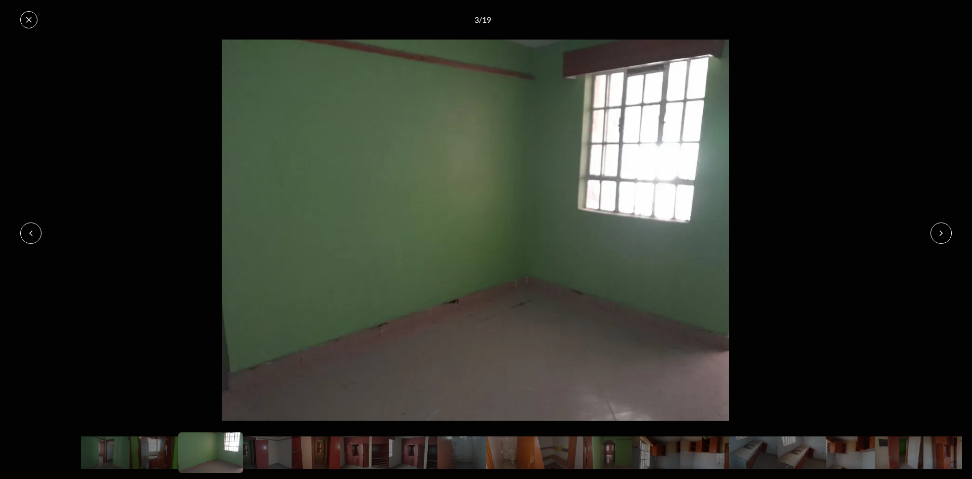
click at [950, 232] on button at bounding box center [941, 232] width 21 height 21
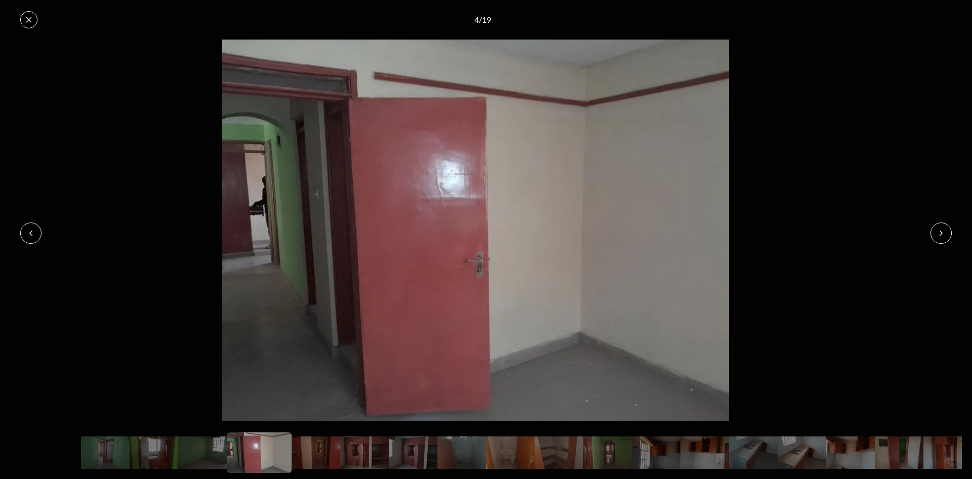
click at [950, 232] on button at bounding box center [941, 232] width 21 height 21
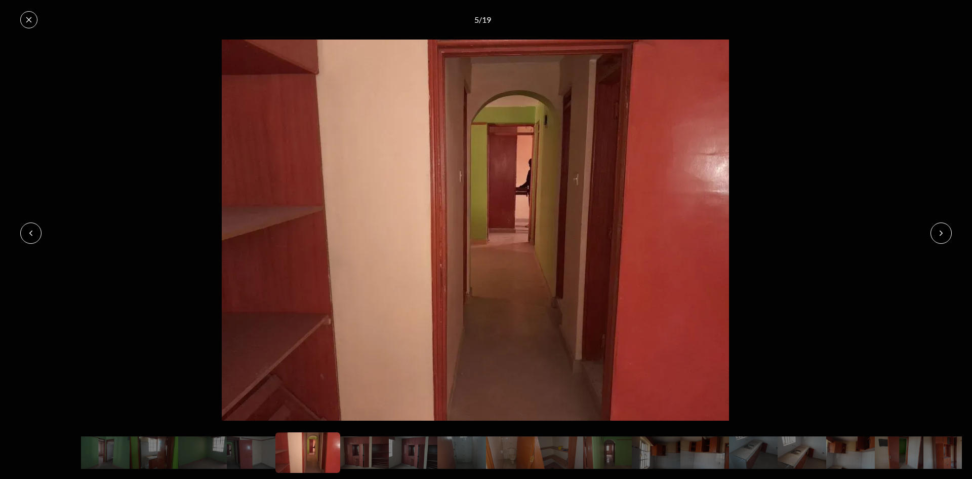
click at [950, 232] on button at bounding box center [941, 232] width 21 height 21
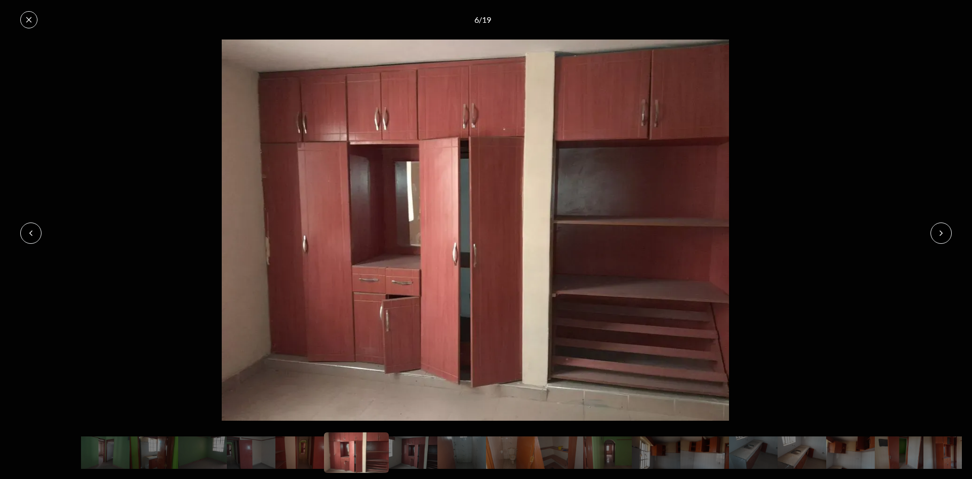
click at [950, 232] on button at bounding box center [941, 232] width 21 height 21
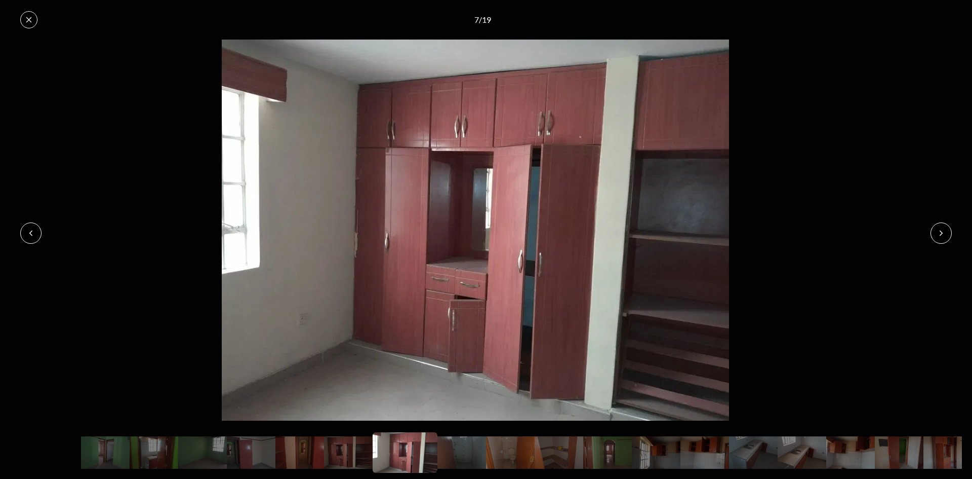
click at [950, 232] on button at bounding box center [941, 232] width 21 height 21
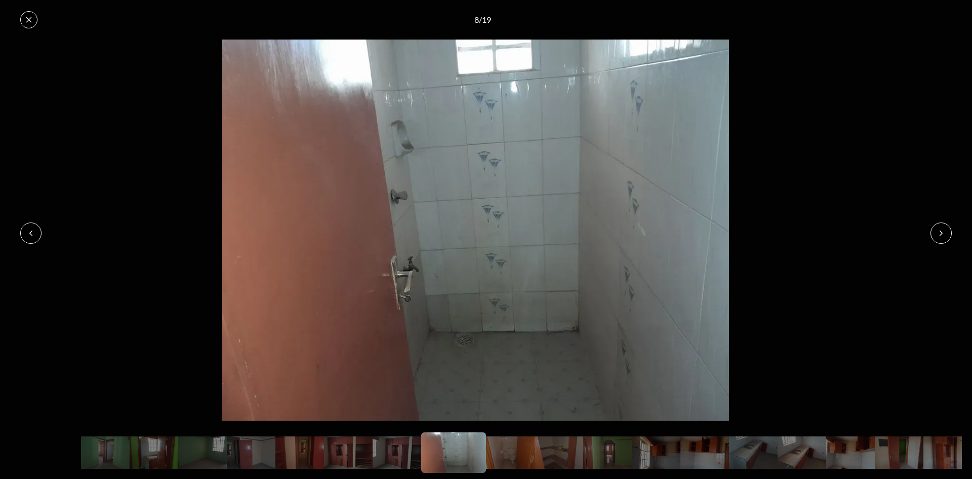
click at [25, 234] on button at bounding box center [30, 232] width 21 height 21
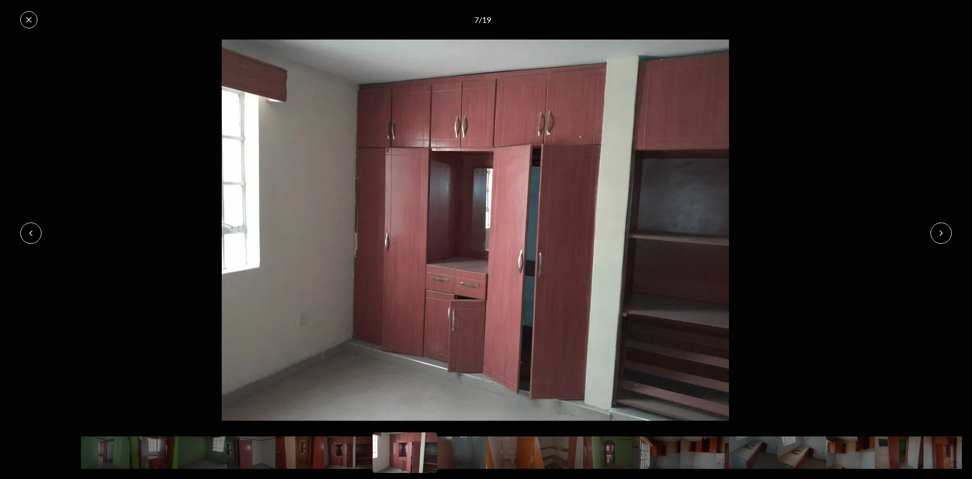
click at [934, 238] on button at bounding box center [941, 232] width 21 height 21
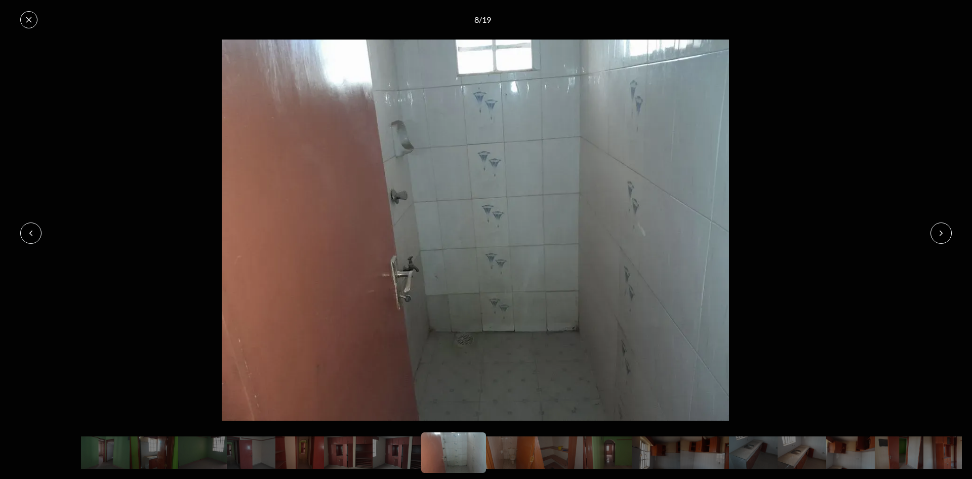
click at [934, 238] on button at bounding box center [941, 232] width 21 height 21
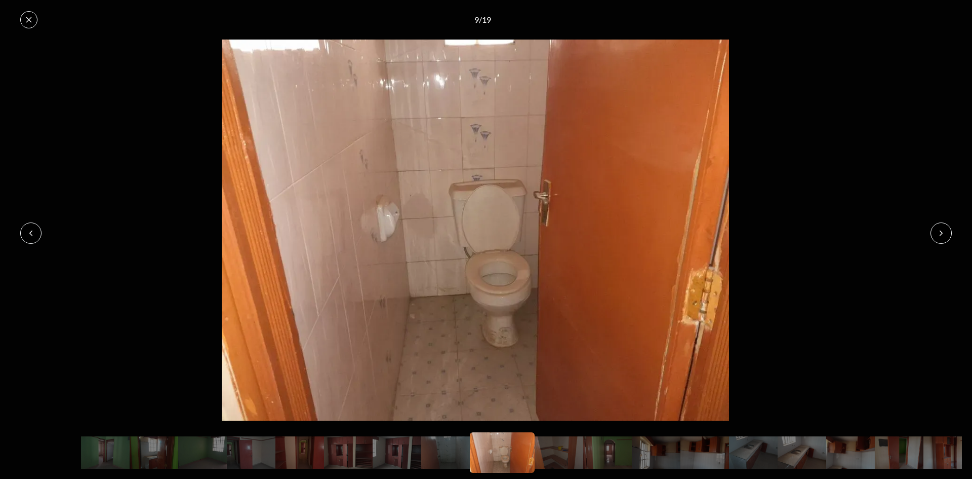
click at [934, 238] on button at bounding box center [941, 232] width 21 height 21
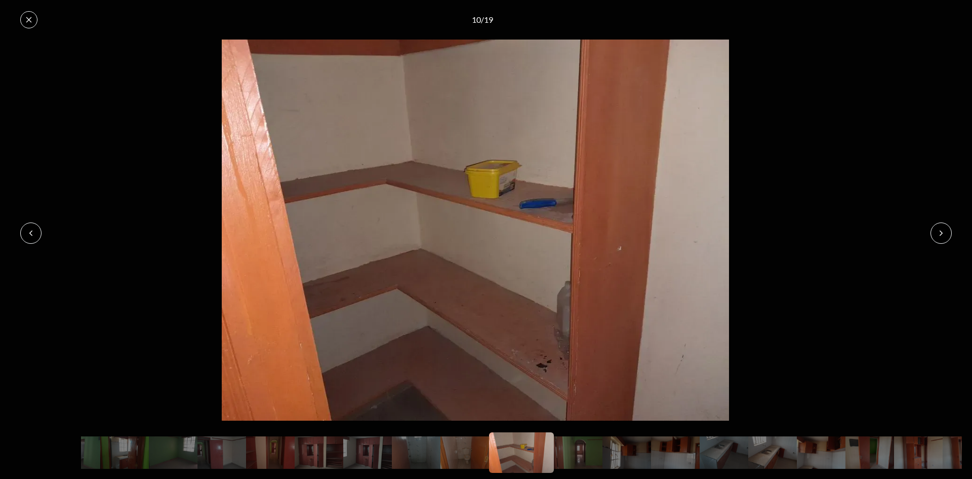
click at [28, 23] on icon at bounding box center [29, 20] width 8 height 8
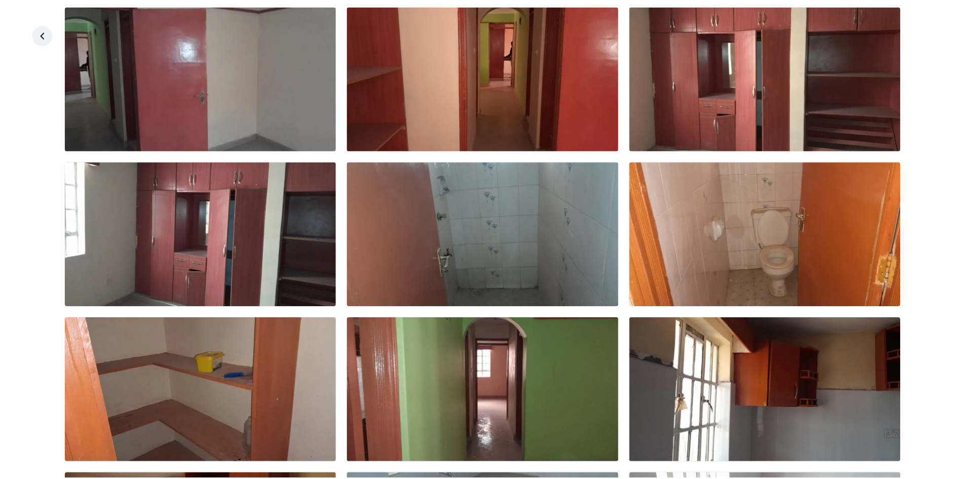
scroll to position [152, 0]
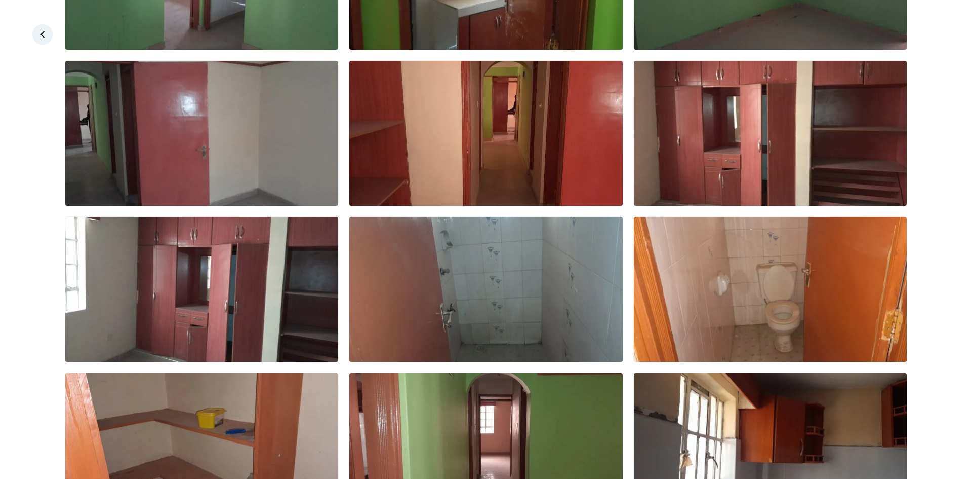
drag, startPoint x: 36, startPoint y: 39, endPoint x: 44, endPoint y: 41, distance: 7.9
click at [36, 40] on link at bounding box center [42, 34] width 20 height 20
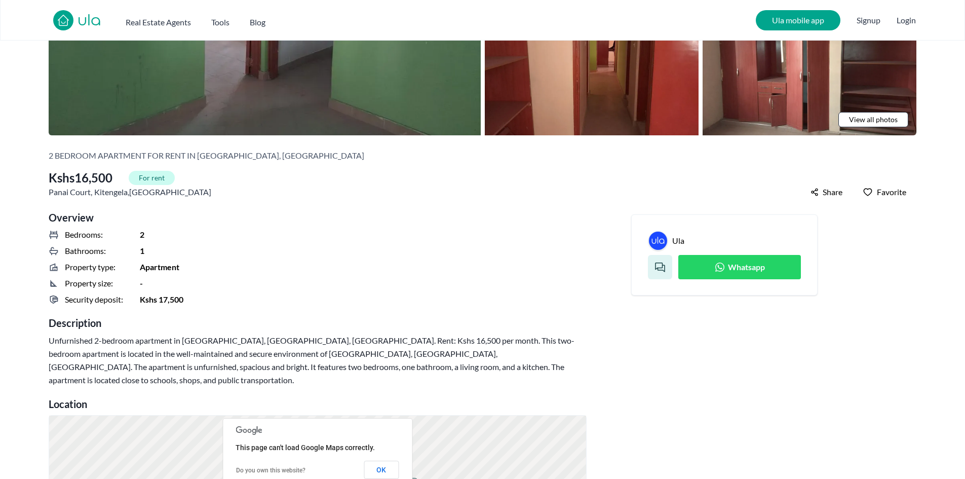
scroll to position [213, 0]
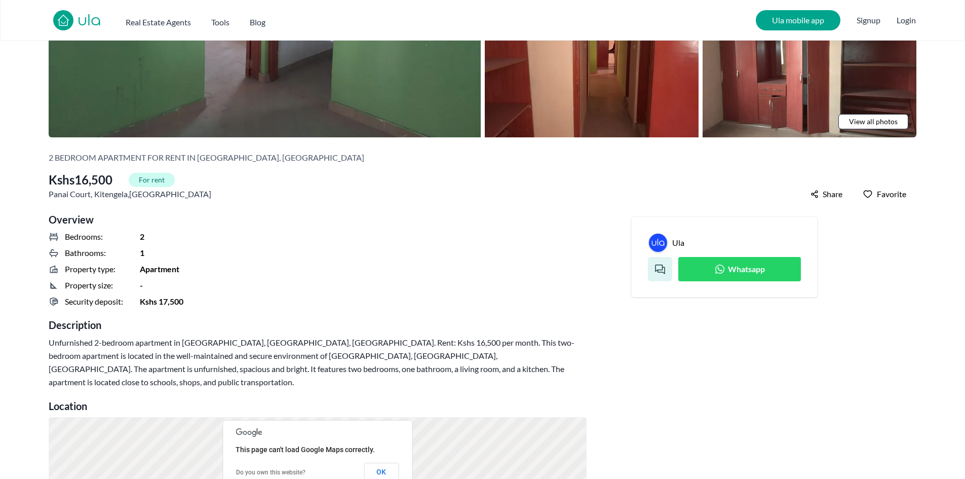
click at [704, 271] on link "Whatsapp" at bounding box center [739, 269] width 123 height 24
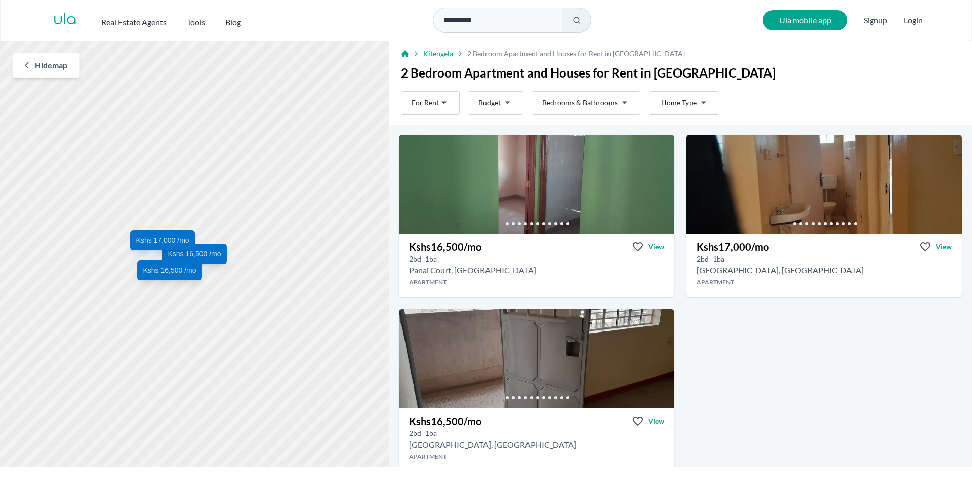
scroll to position [84, 0]
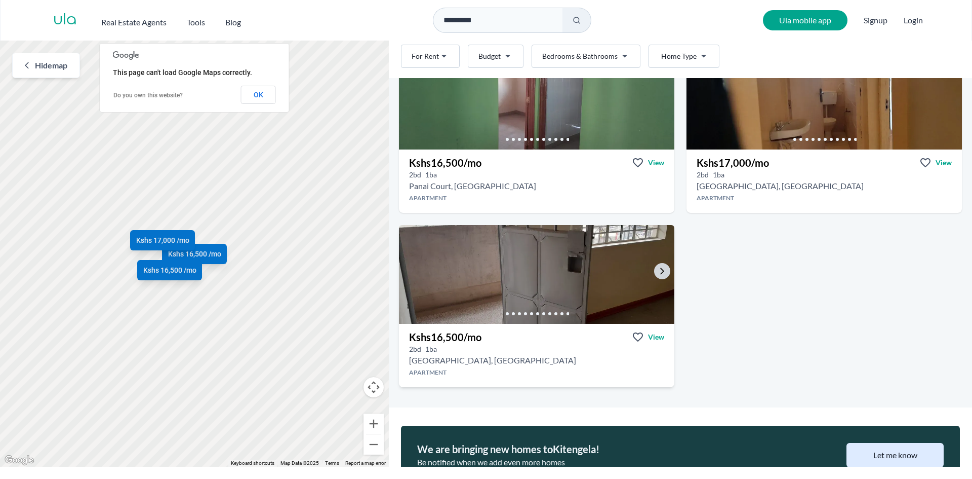
click at [528, 279] on img at bounding box center [536, 274] width 289 height 104
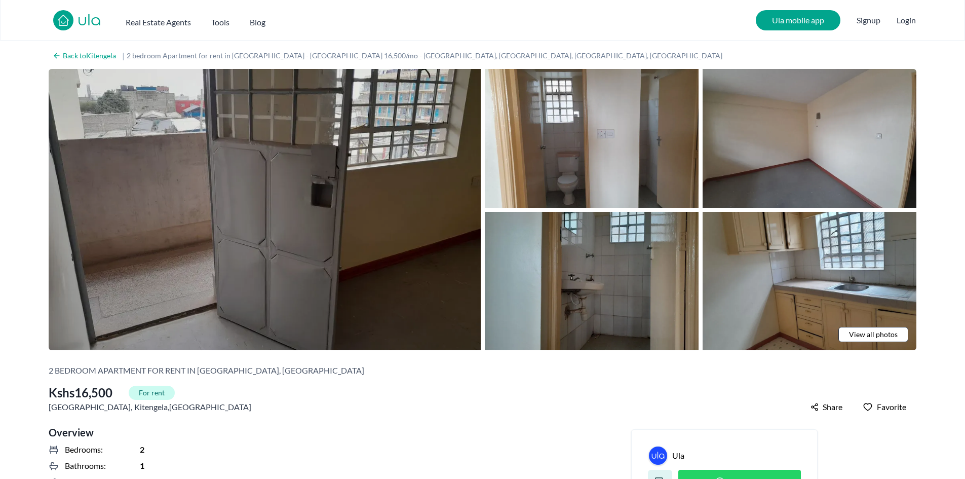
click at [315, 196] on img at bounding box center [265, 209] width 432 height 281
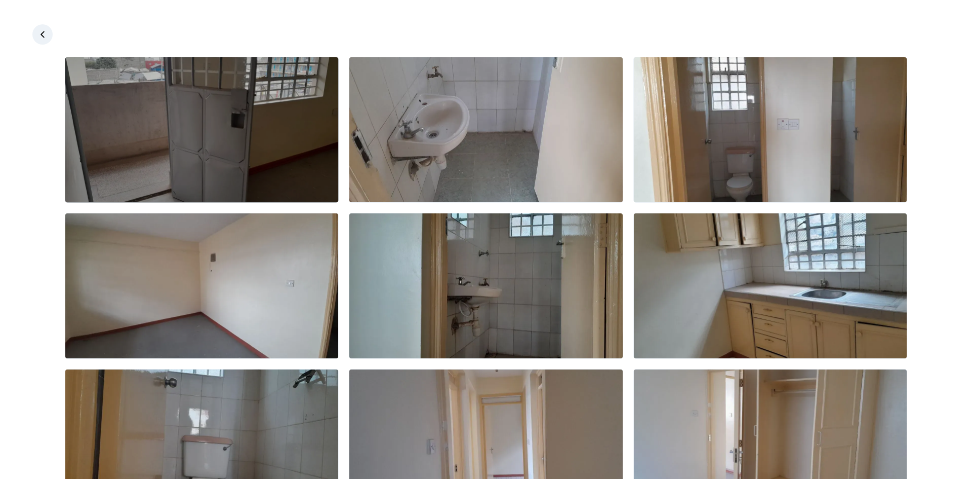
click at [248, 131] on img at bounding box center [201, 129] width 273 height 145
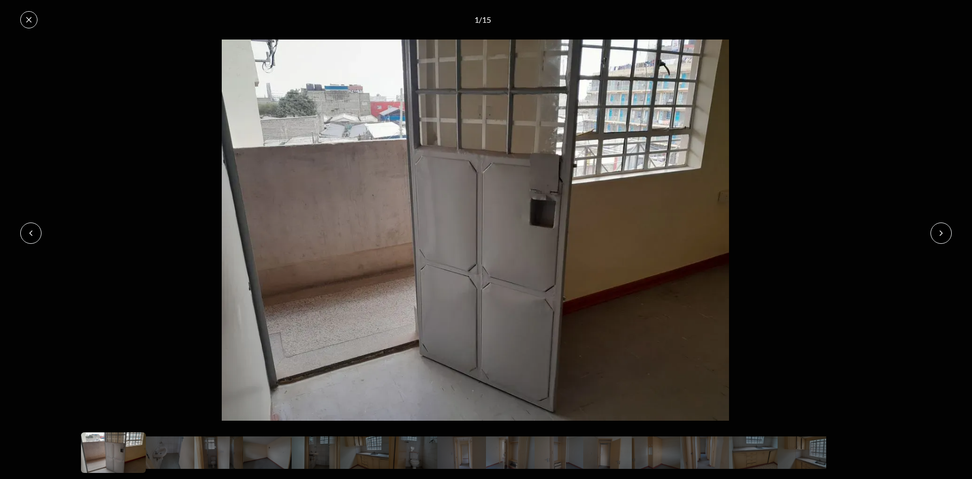
click at [945, 234] on icon at bounding box center [941, 233] width 8 height 8
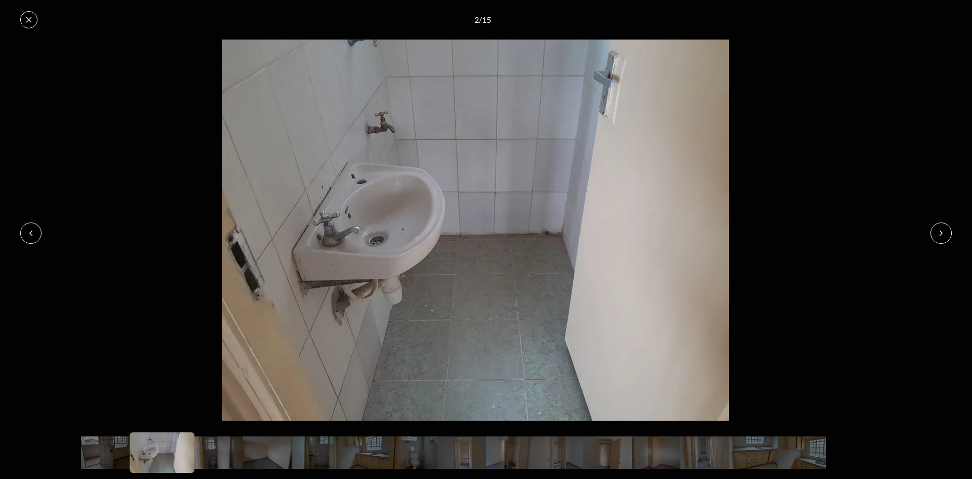
click at [32, 227] on button at bounding box center [30, 232] width 21 height 21
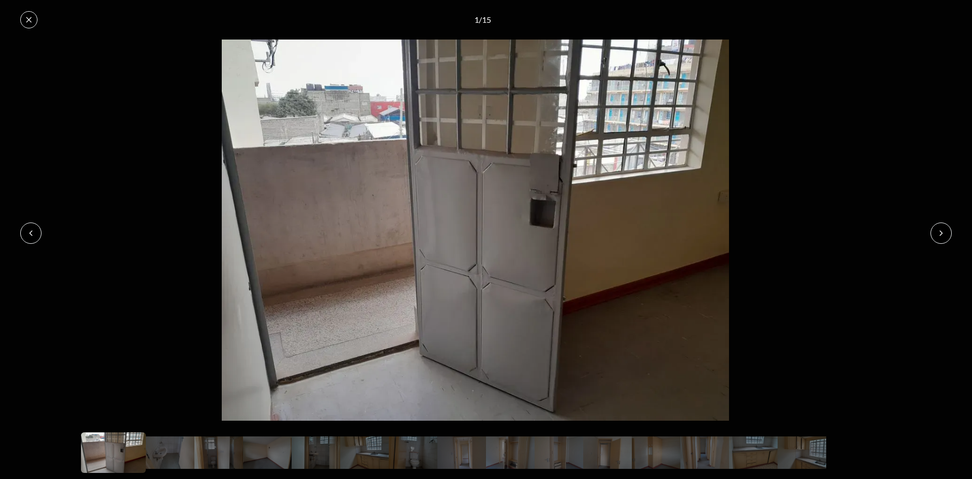
click at [940, 230] on icon at bounding box center [941, 233] width 8 height 8
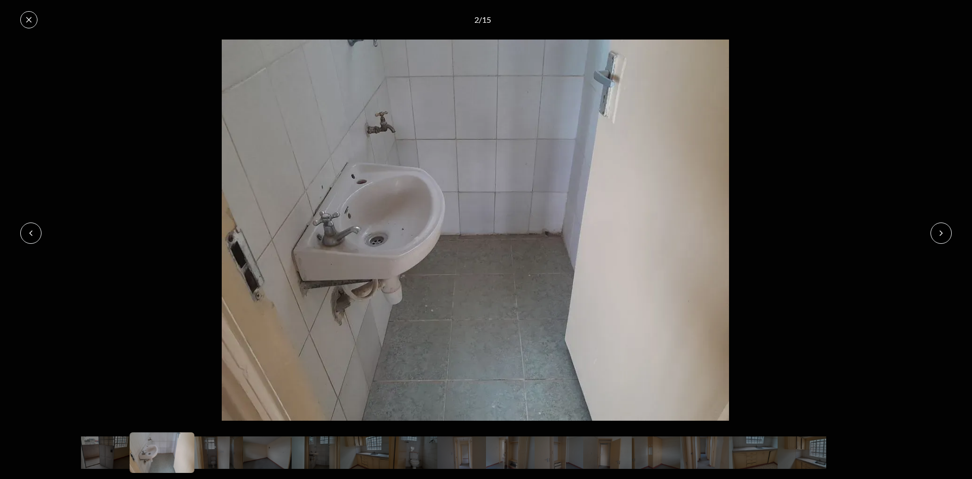
click at [940, 230] on icon at bounding box center [941, 233] width 8 height 8
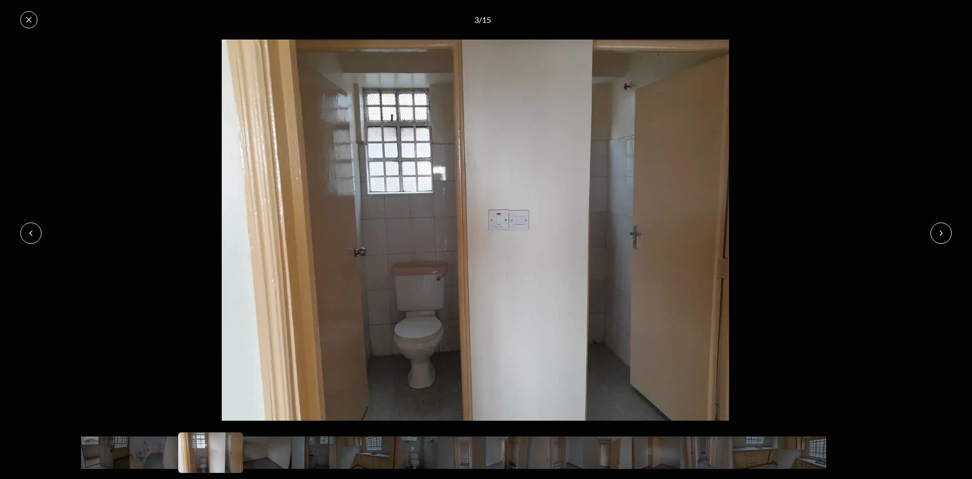
click at [940, 230] on icon at bounding box center [941, 233] width 8 height 8
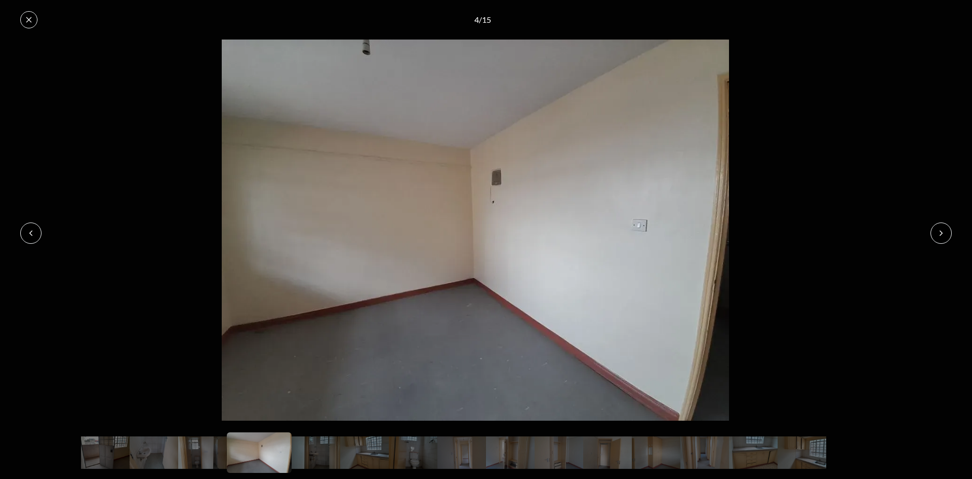
click at [940, 230] on icon at bounding box center [941, 233] width 8 height 8
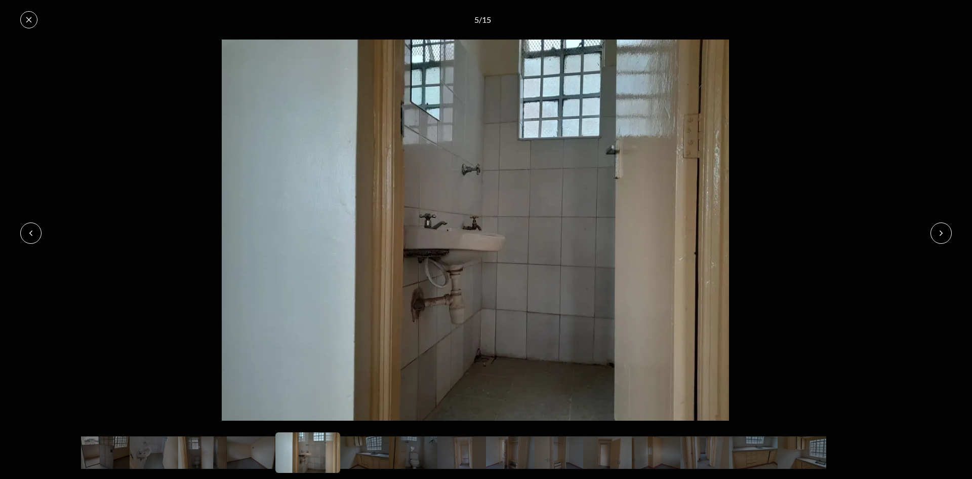
click at [940, 230] on icon at bounding box center [941, 233] width 8 height 8
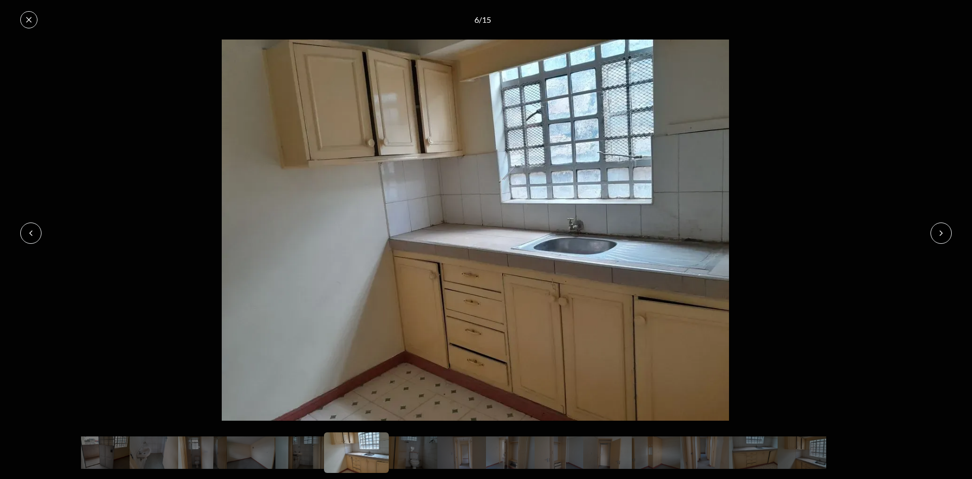
click at [940, 230] on icon at bounding box center [941, 233] width 8 height 8
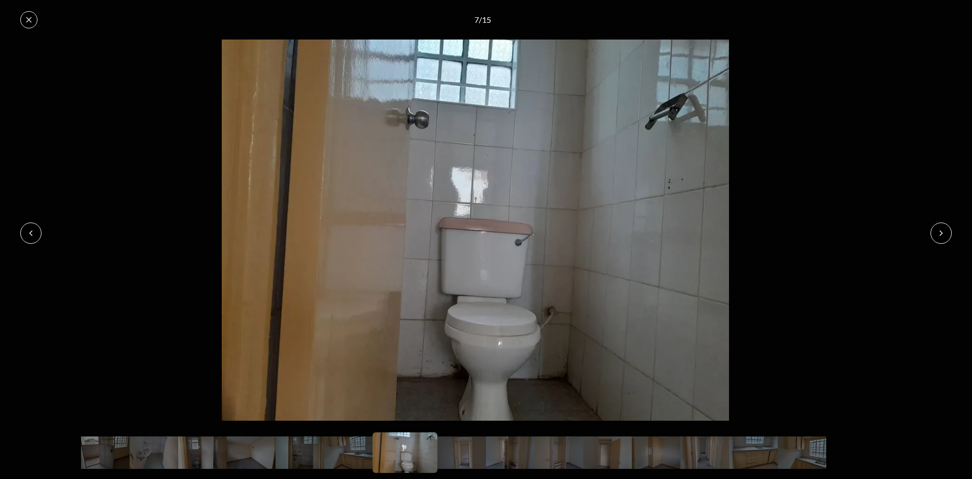
click at [940, 230] on icon at bounding box center [941, 233] width 8 height 8
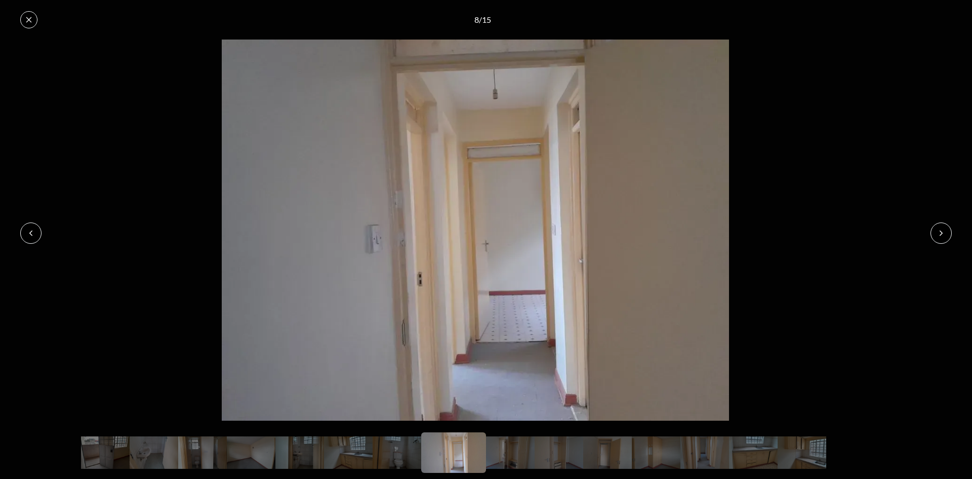
click at [940, 230] on icon at bounding box center [941, 233] width 8 height 8
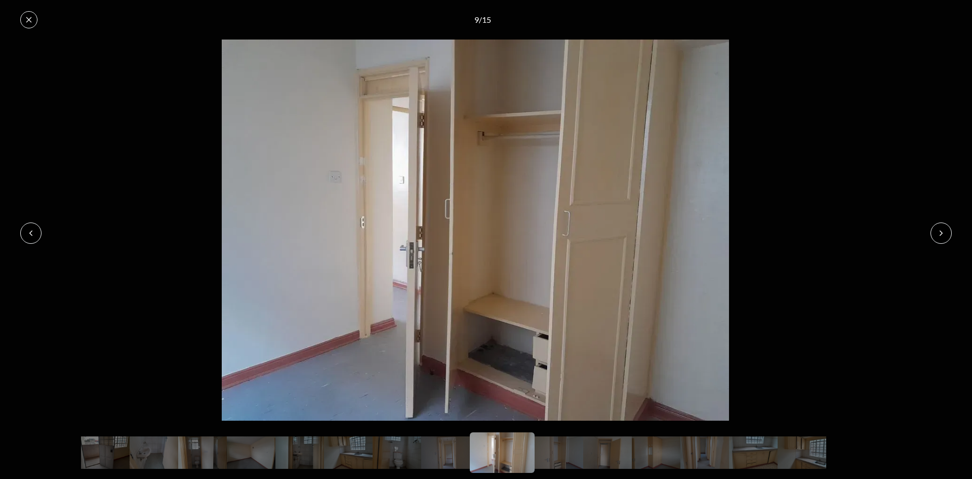
click at [940, 230] on icon at bounding box center [941, 233] width 8 height 8
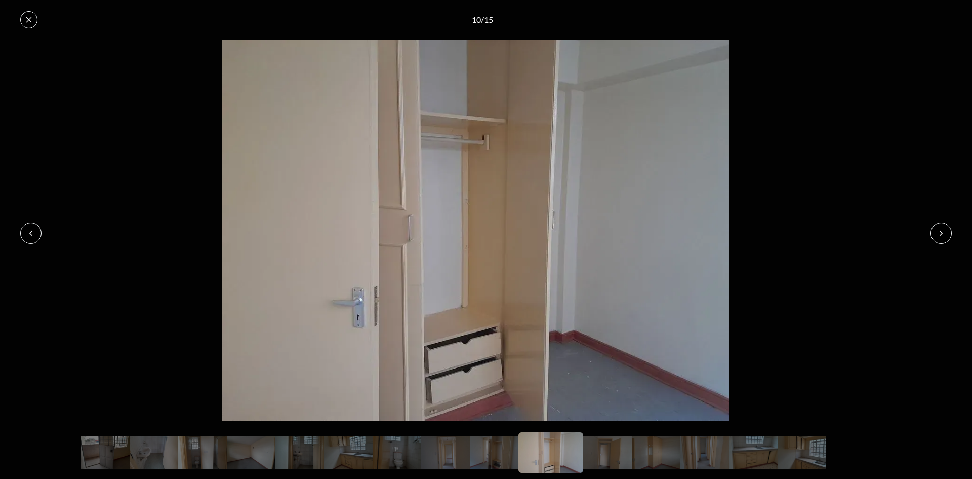
click at [940, 230] on icon at bounding box center [941, 233] width 8 height 8
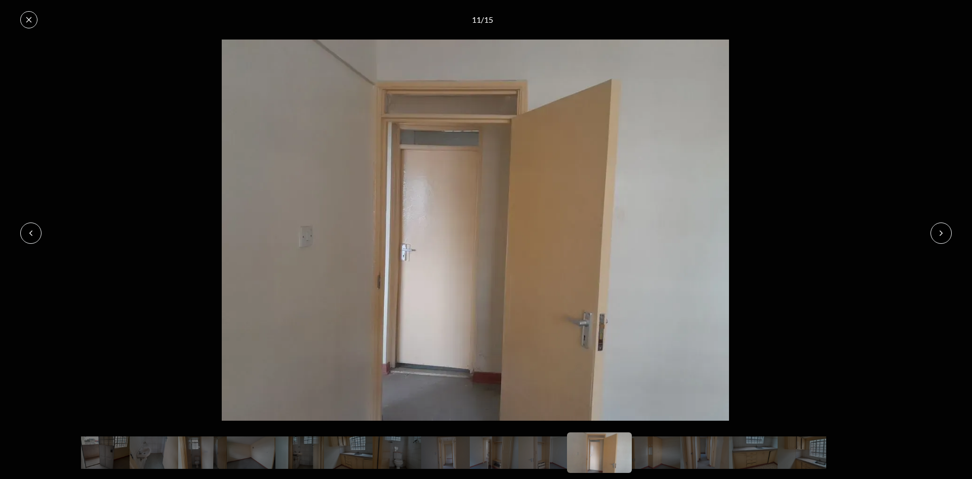
click at [940, 230] on icon at bounding box center [941, 233] width 8 height 8
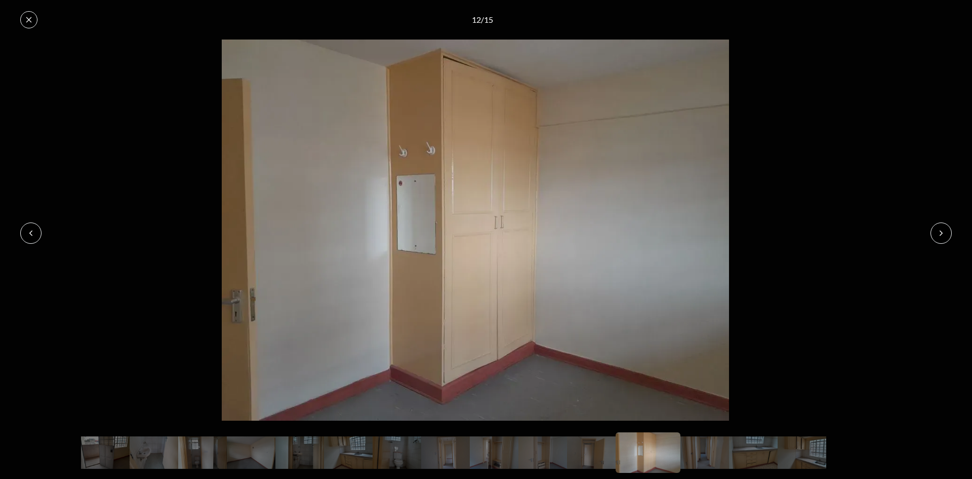
click at [940, 230] on icon at bounding box center [941, 233] width 8 height 8
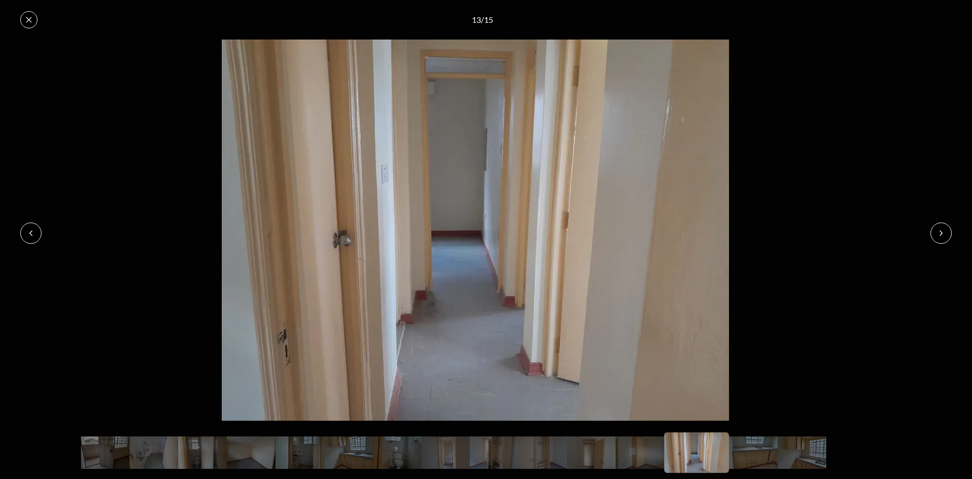
click at [940, 230] on icon at bounding box center [941, 233] width 8 height 8
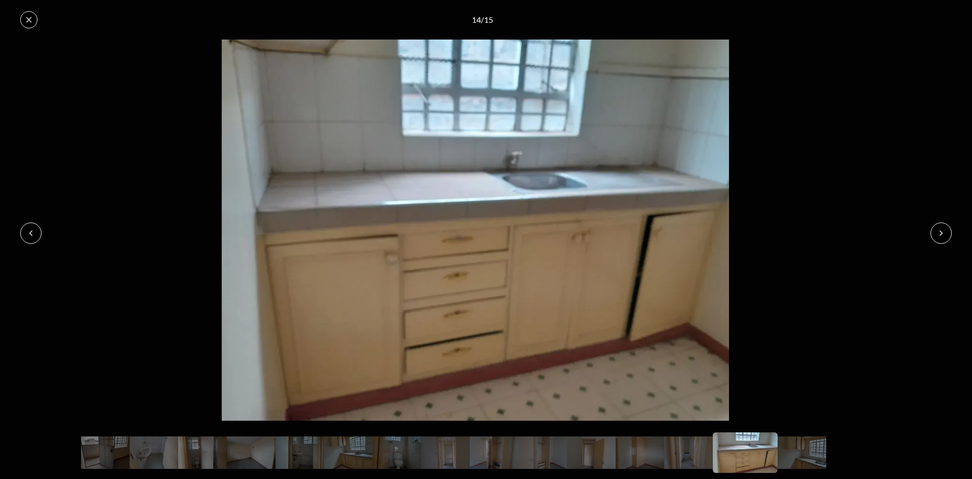
click at [940, 230] on icon at bounding box center [941, 233] width 8 height 8
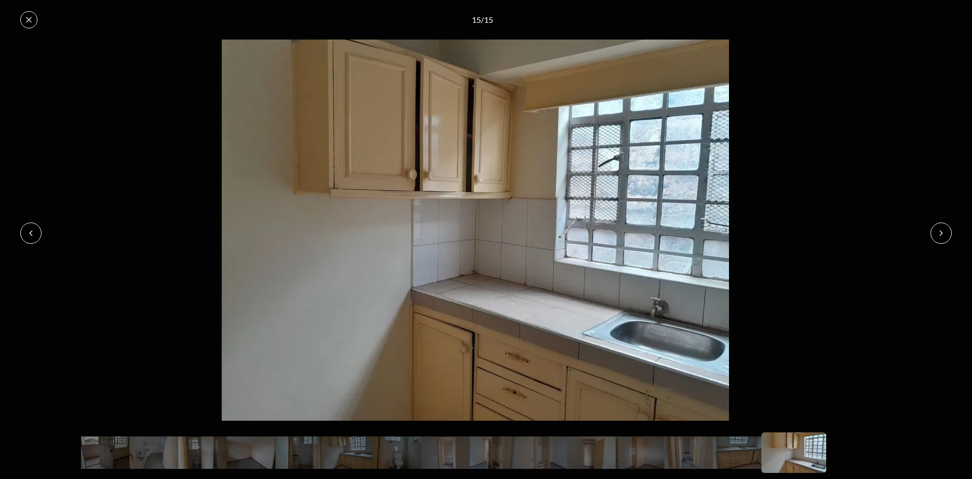
click at [940, 230] on icon at bounding box center [941, 233] width 8 height 8
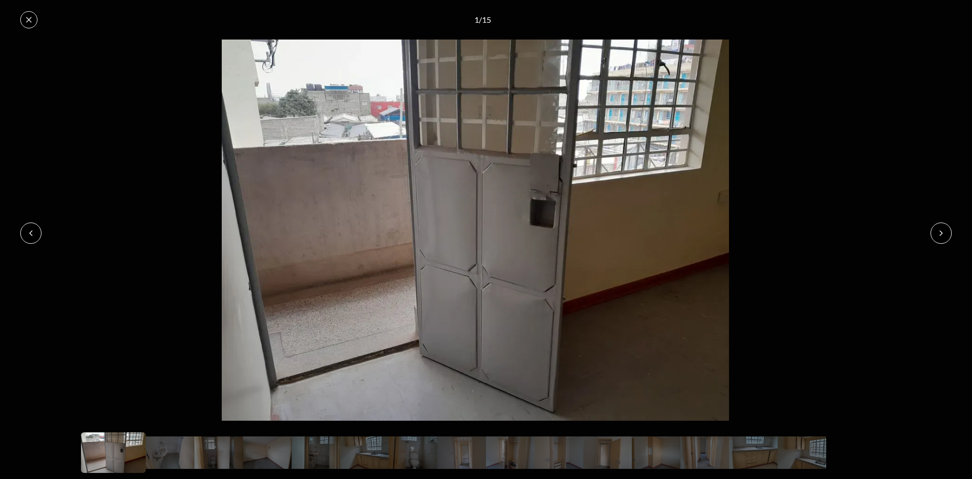
click at [940, 230] on icon at bounding box center [941, 233] width 8 height 8
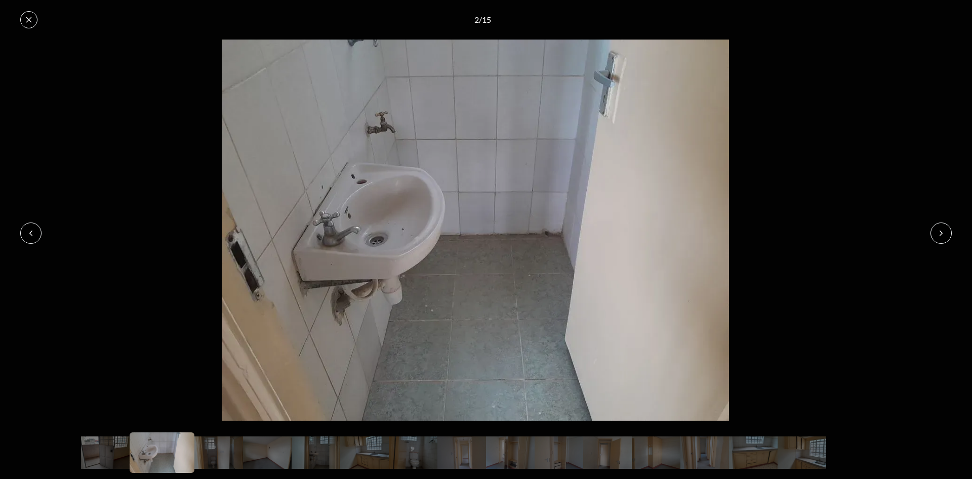
click at [940, 230] on icon at bounding box center [941, 233] width 8 height 8
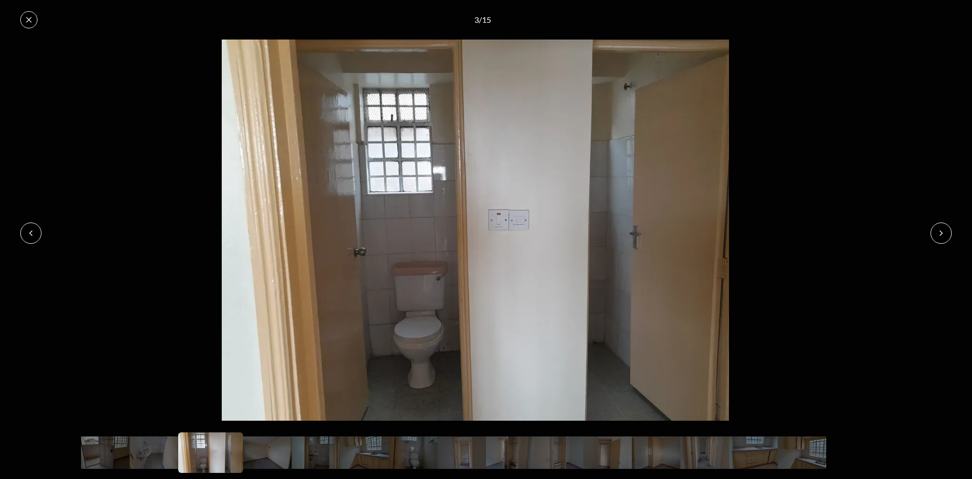
click at [940, 230] on icon at bounding box center [941, 233] width 8 height 8
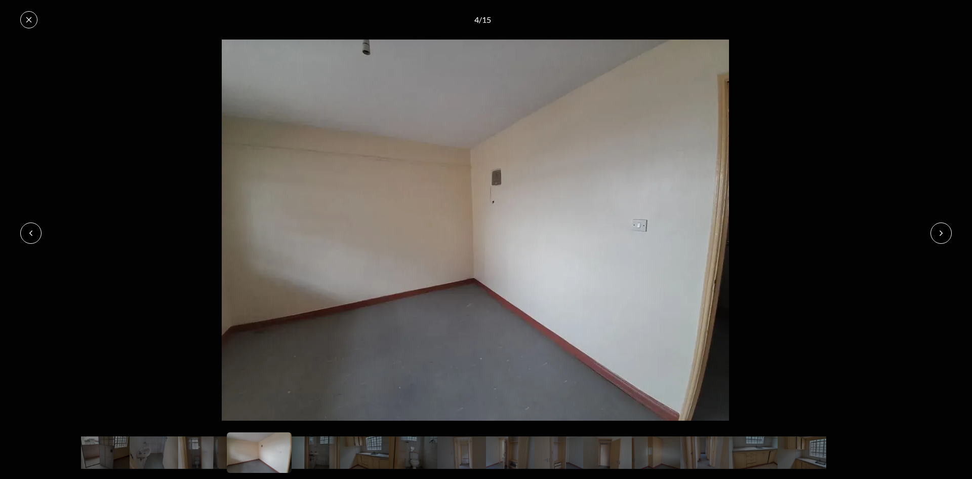
click at [940, 230] on icon at bounding box center [941, 233] width 8 height 8
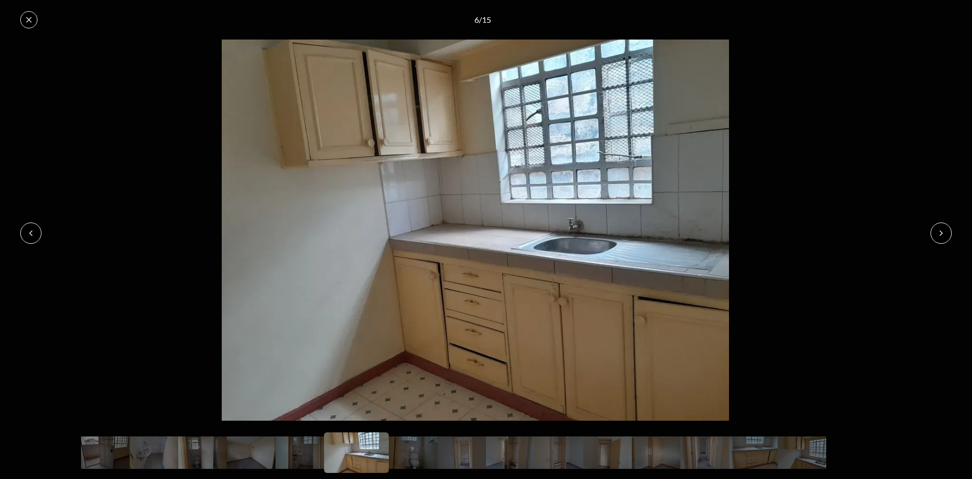
click at [29, 21] on icon at bounding box center [29, 20] width 8 height 8
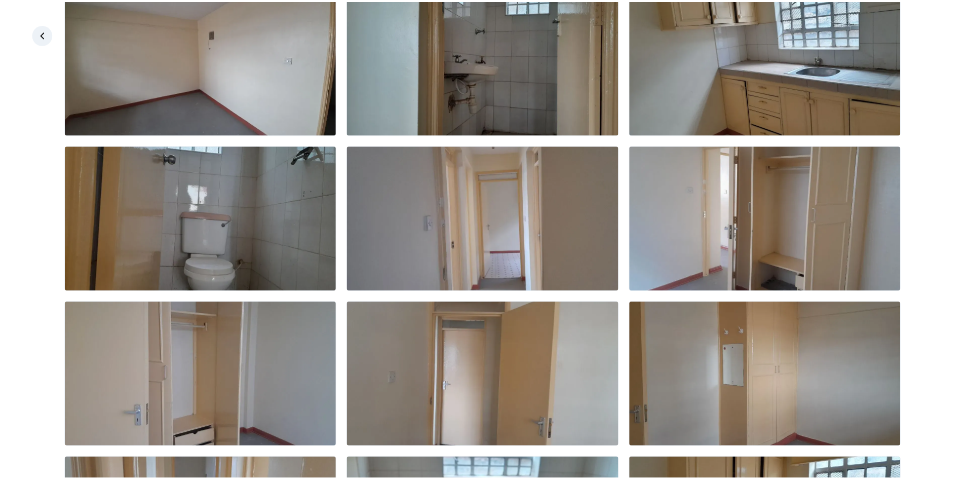
scroll to position [372, 0]
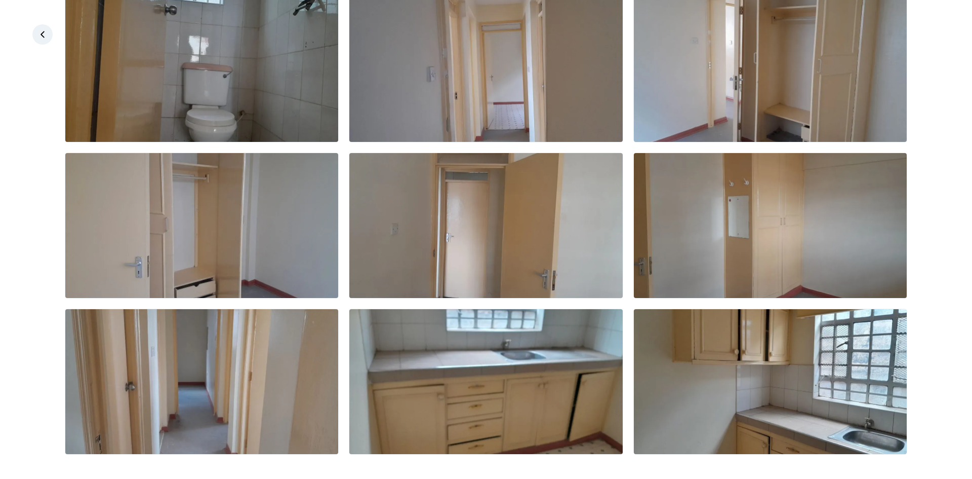
click at [37, 44] on div at bounding box center [486, 34] width 972 height 20
click at [41, 37] on icon at bounding box center [42, 34] width 10 height 10
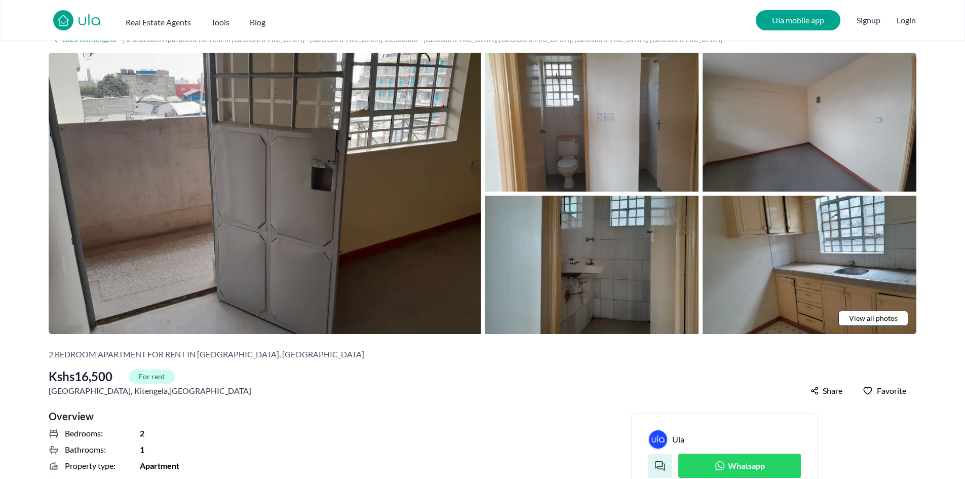
scroll to position [0, 0]
